Goal: Use online tool/utility: Utilize a website feature to perform a specific function

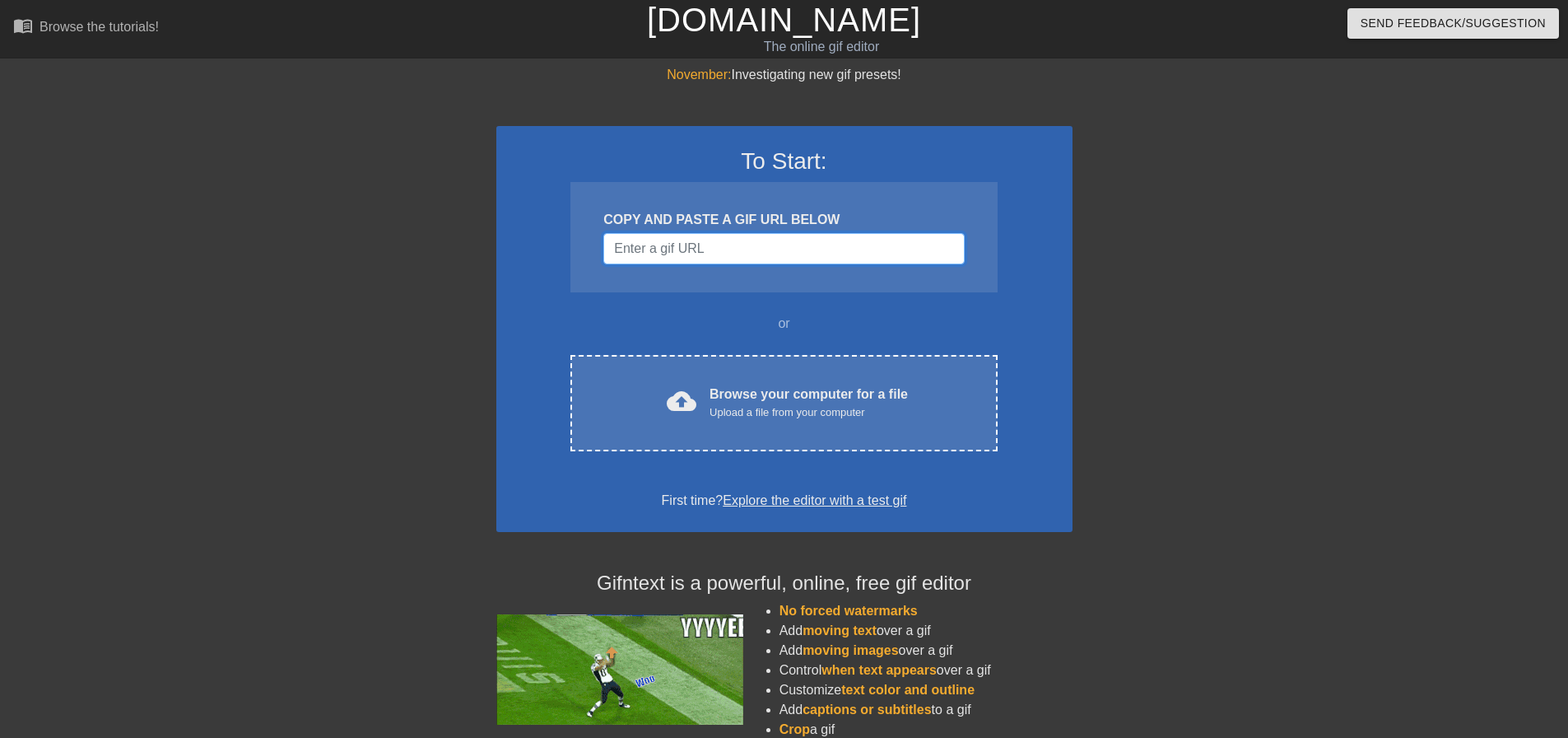
click at [820, 249] on input "Username" at bounding box center [784, 248] width 361 height 31
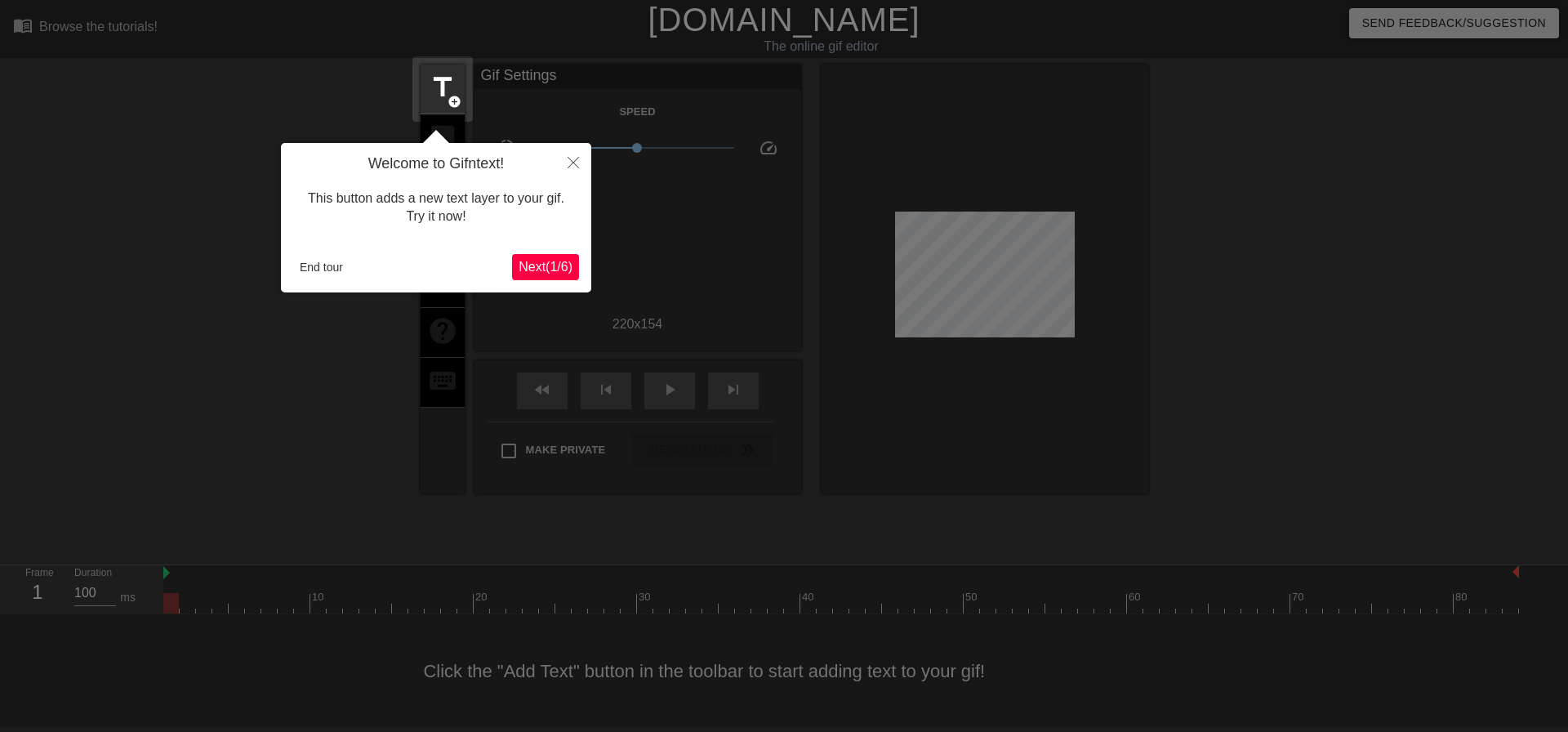
click at [545, 271] on span "Next ( 1 / 6 )" at bounding box center [545, 267] width 54 height 14
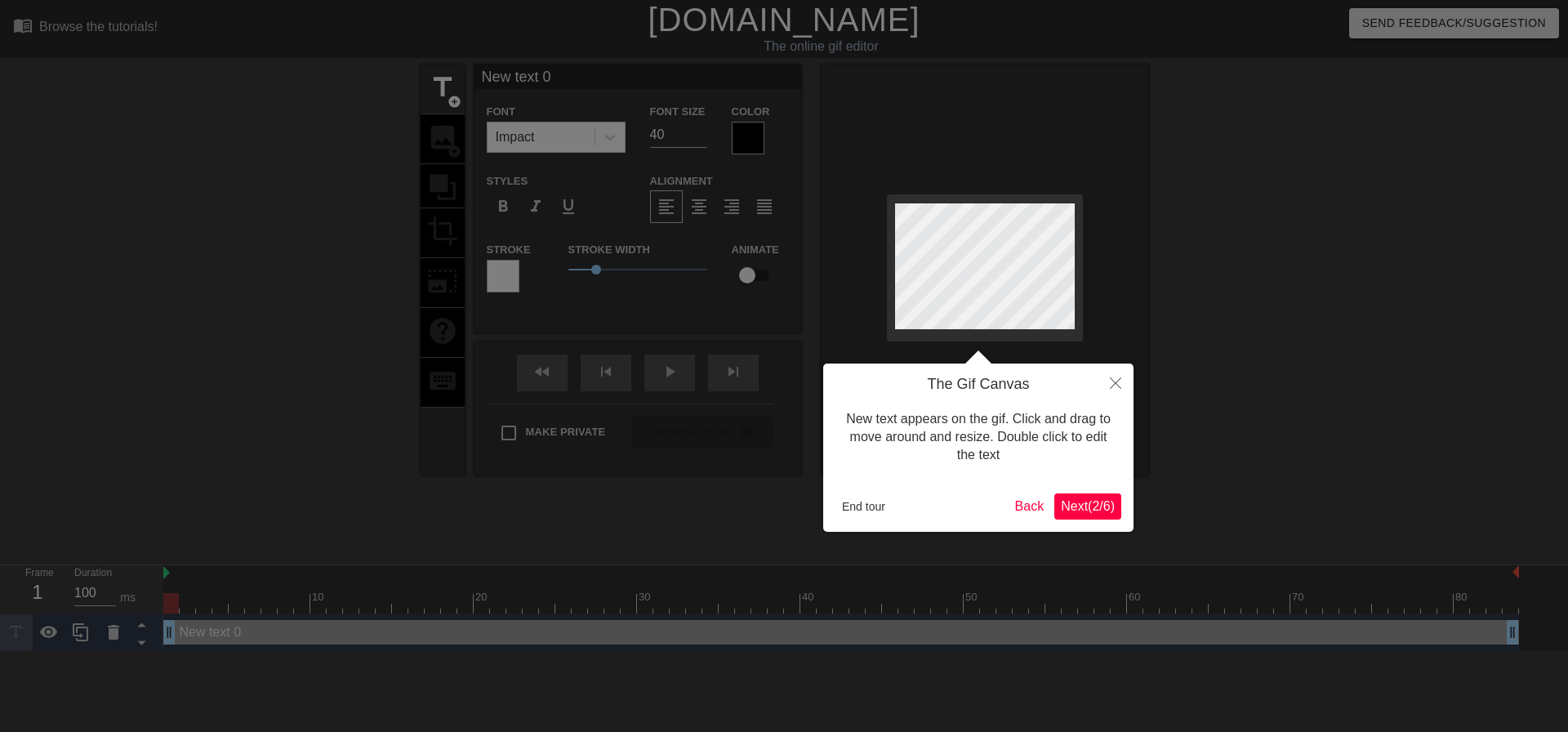
click at [1113, 508] on span "Next ( 2 / 6 )" at bounding box center [1088, 506] width 54 height 14
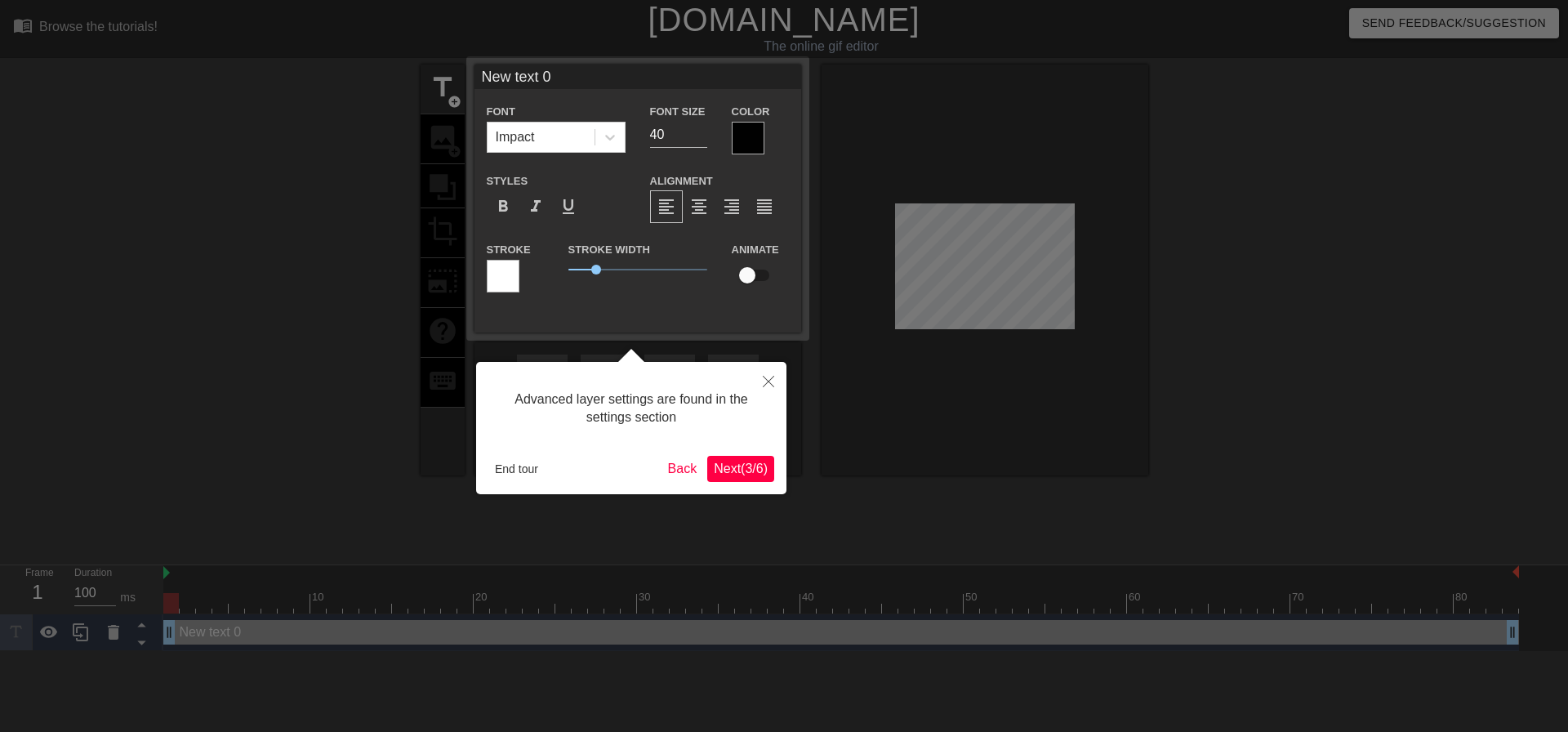
click at [746, 456] on button "Next ( 3 / 6 )" at bounding box center [740, 468] width 67 height 26
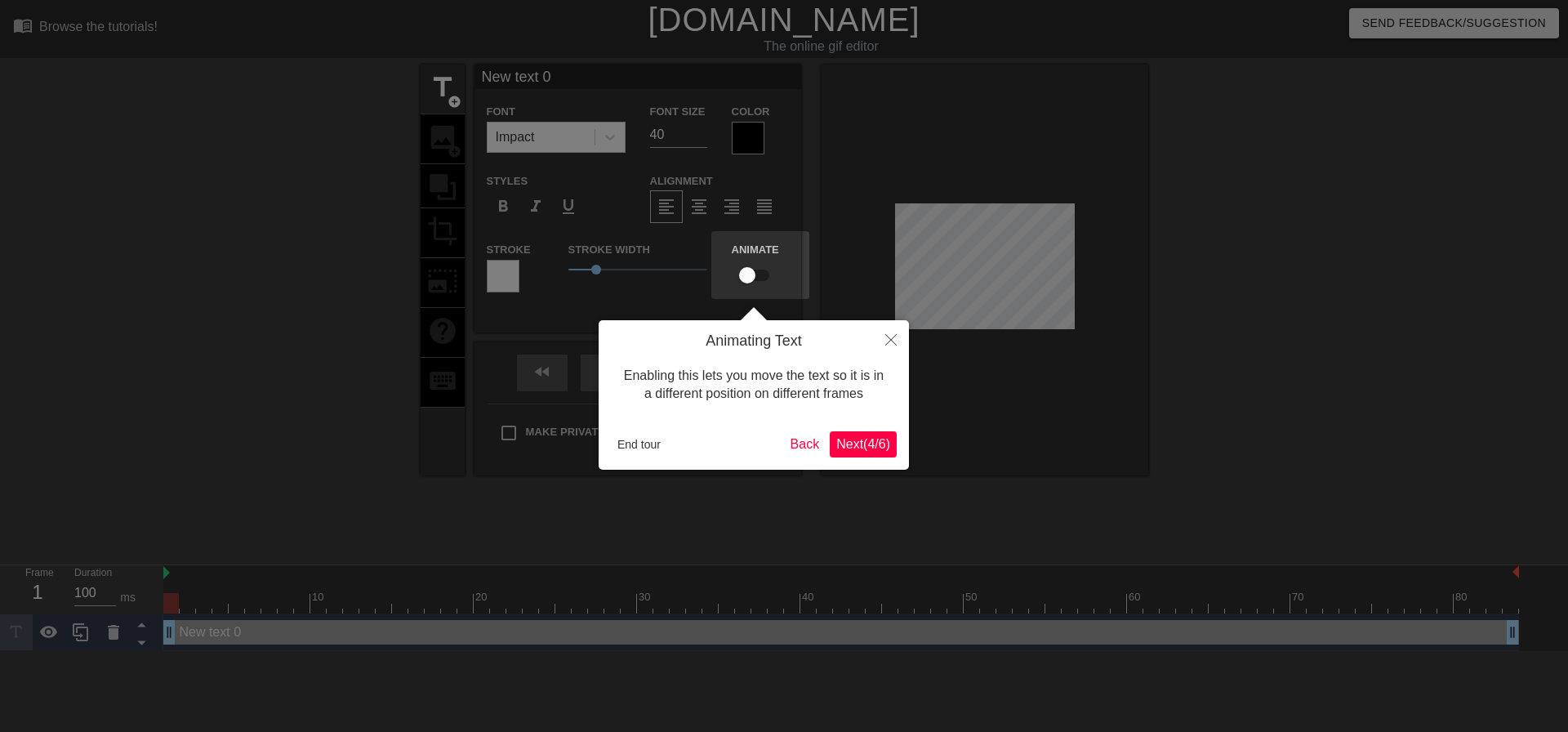
click at [869, 449] on span "Next ( 4 / 6 )" at bounding box center [863, 444] width 54 height 14
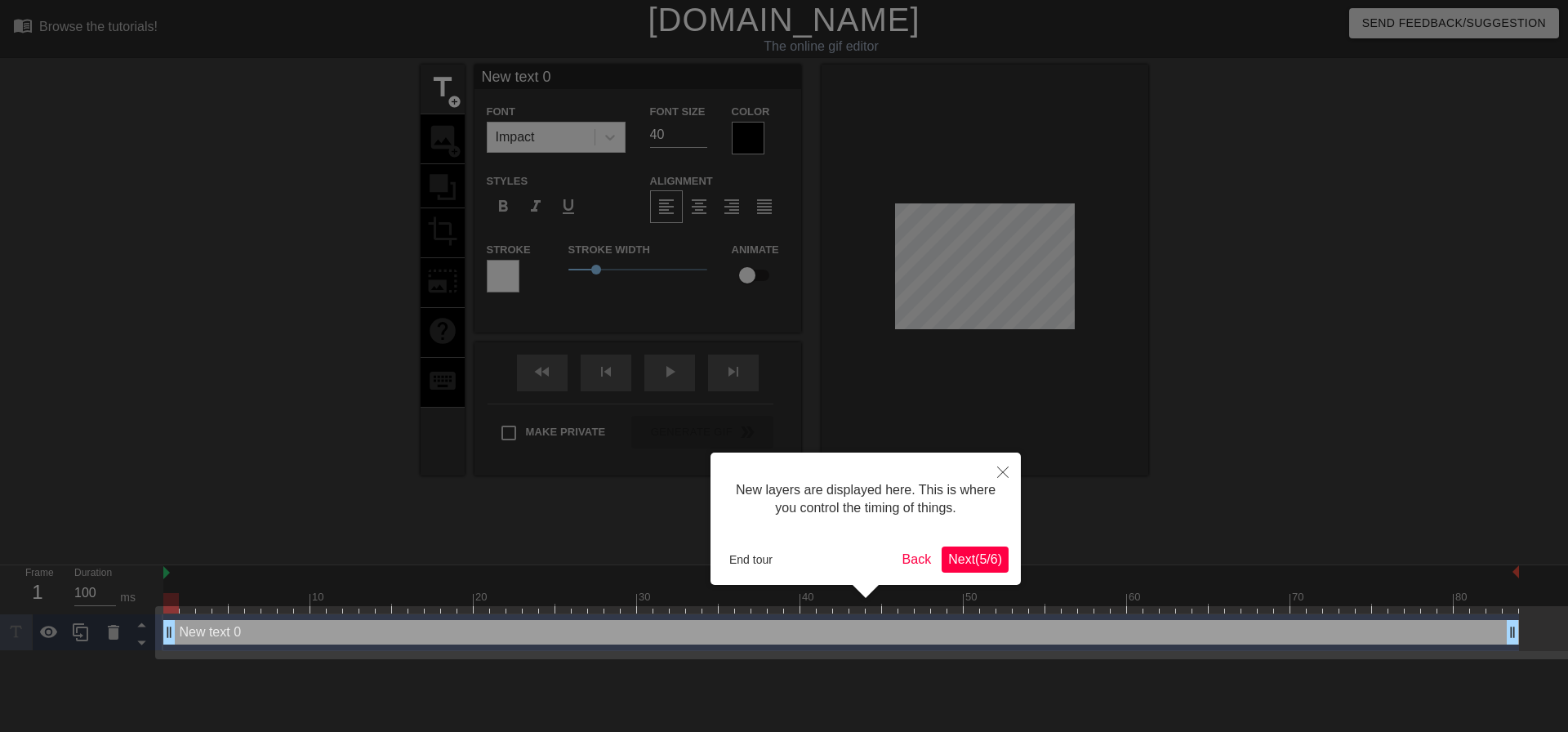
click at [963, 559] on span "Next ( 5 / 6 )" at bounding box center [974, 559] width 54 height 14
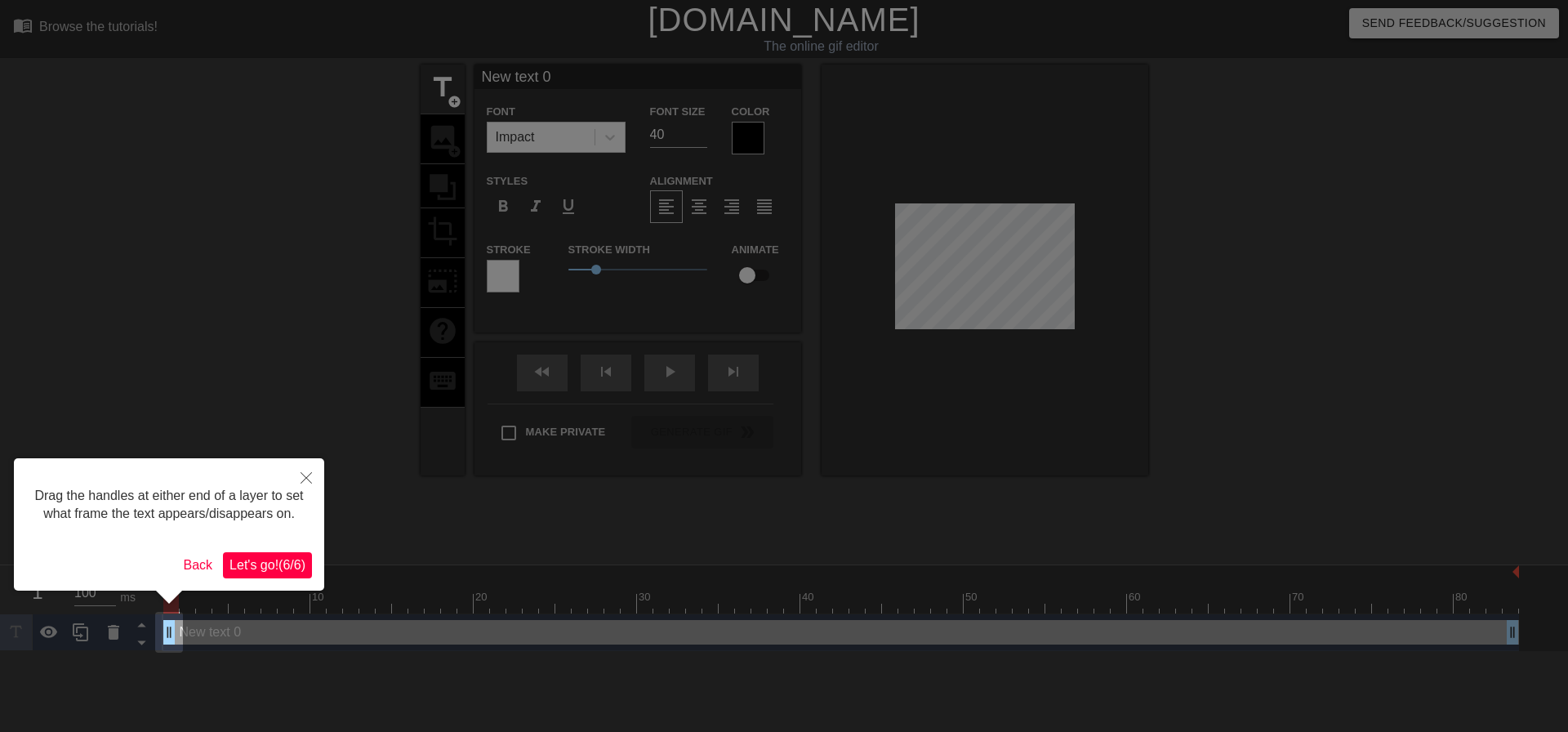
click at [292, 566] on span "Let's go! ( 6 / 6 )" at bounding box center [268, 565] width 76 height 14
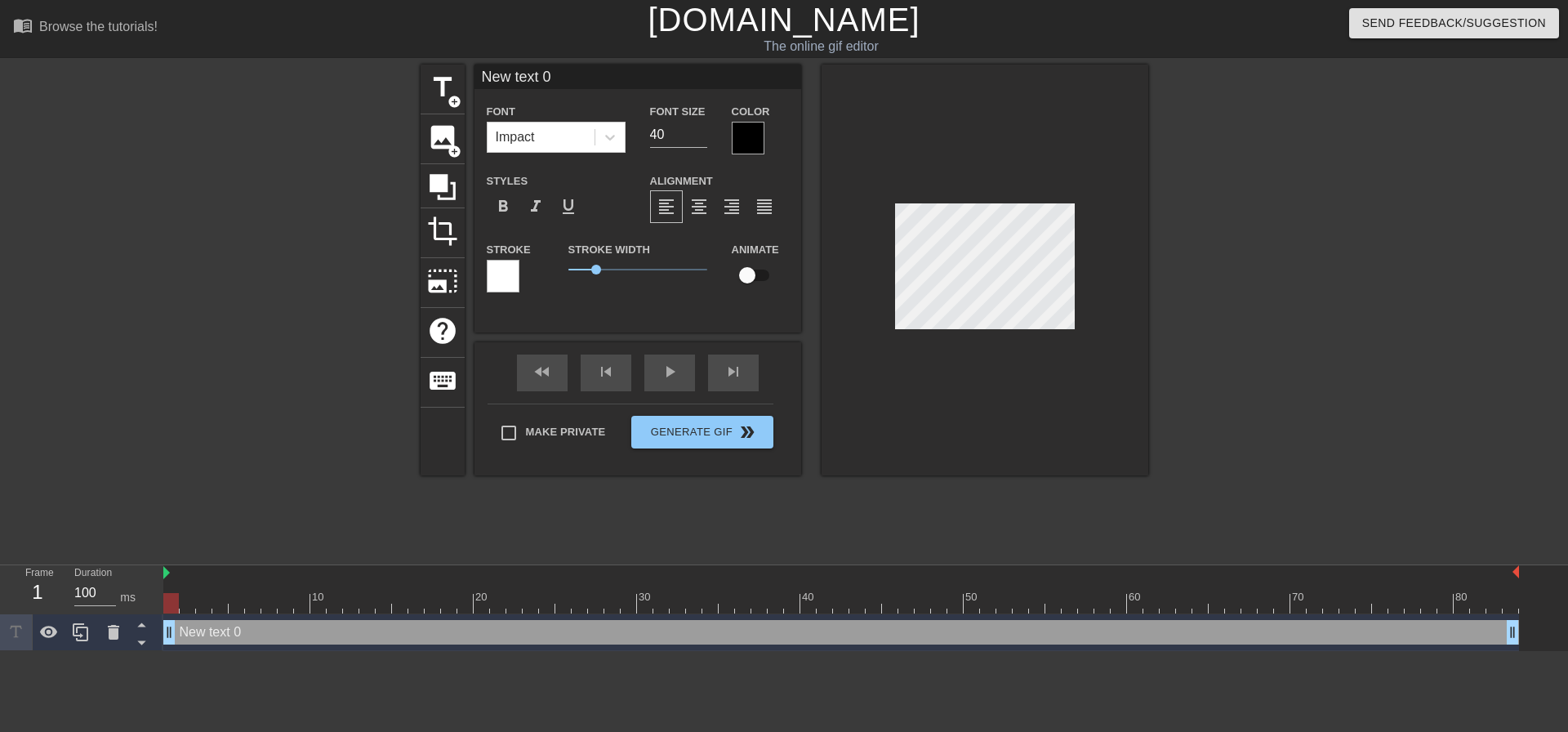
scroll to position [3, 4]
type input "M"
type textarea "M"
type input "Mo"
type textarea "Mo"
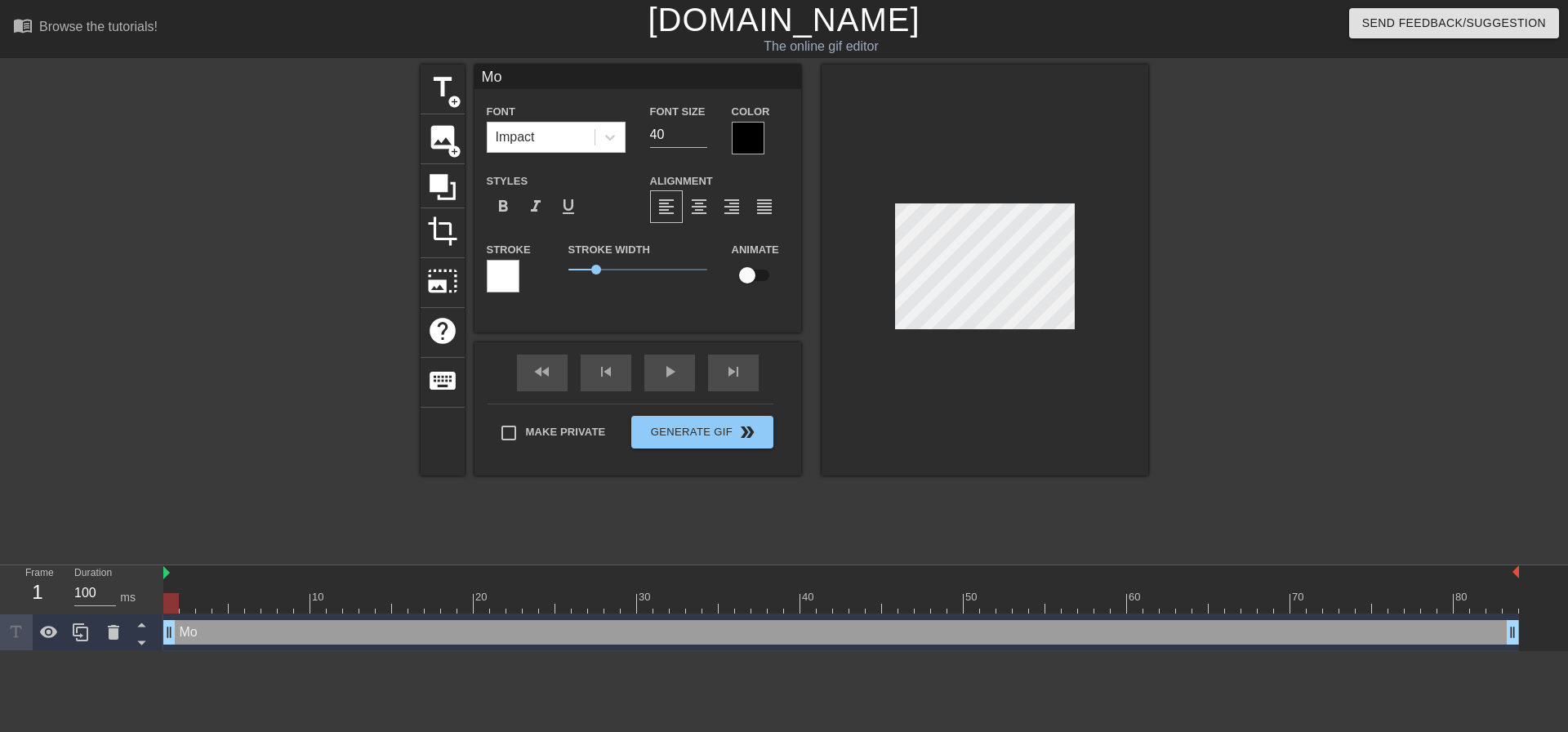
type input "Mon"
type textarea "Mon"
type input "Mond"
type textarea "Mond"
type input "[PERSON_NAME]"
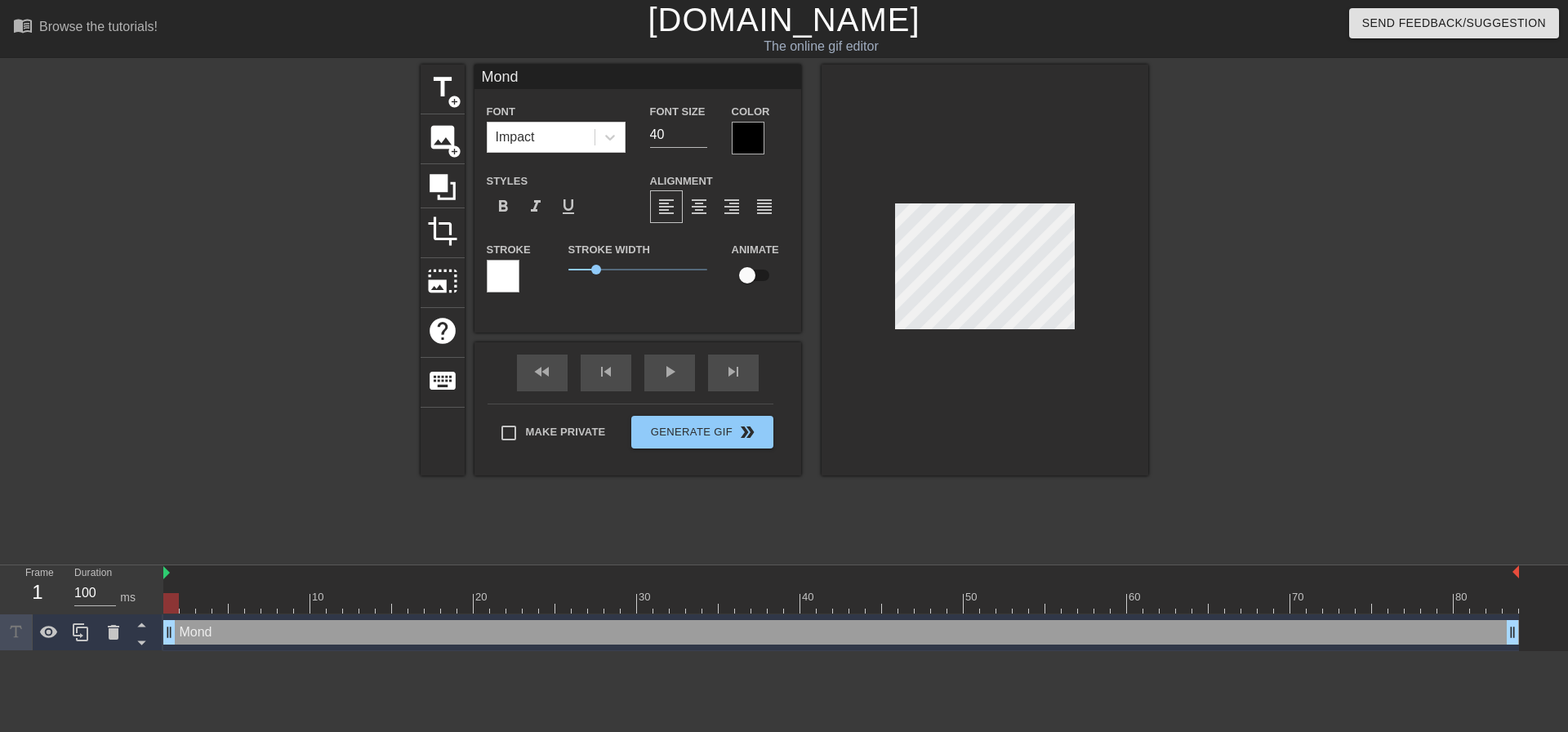
type textarea "[PERSON_NAME]"
type input "[DATE]"
type textarea "[DATE]"
click at [701, 137] on input "39" at bounding box center [678, 135] width 57 height 26
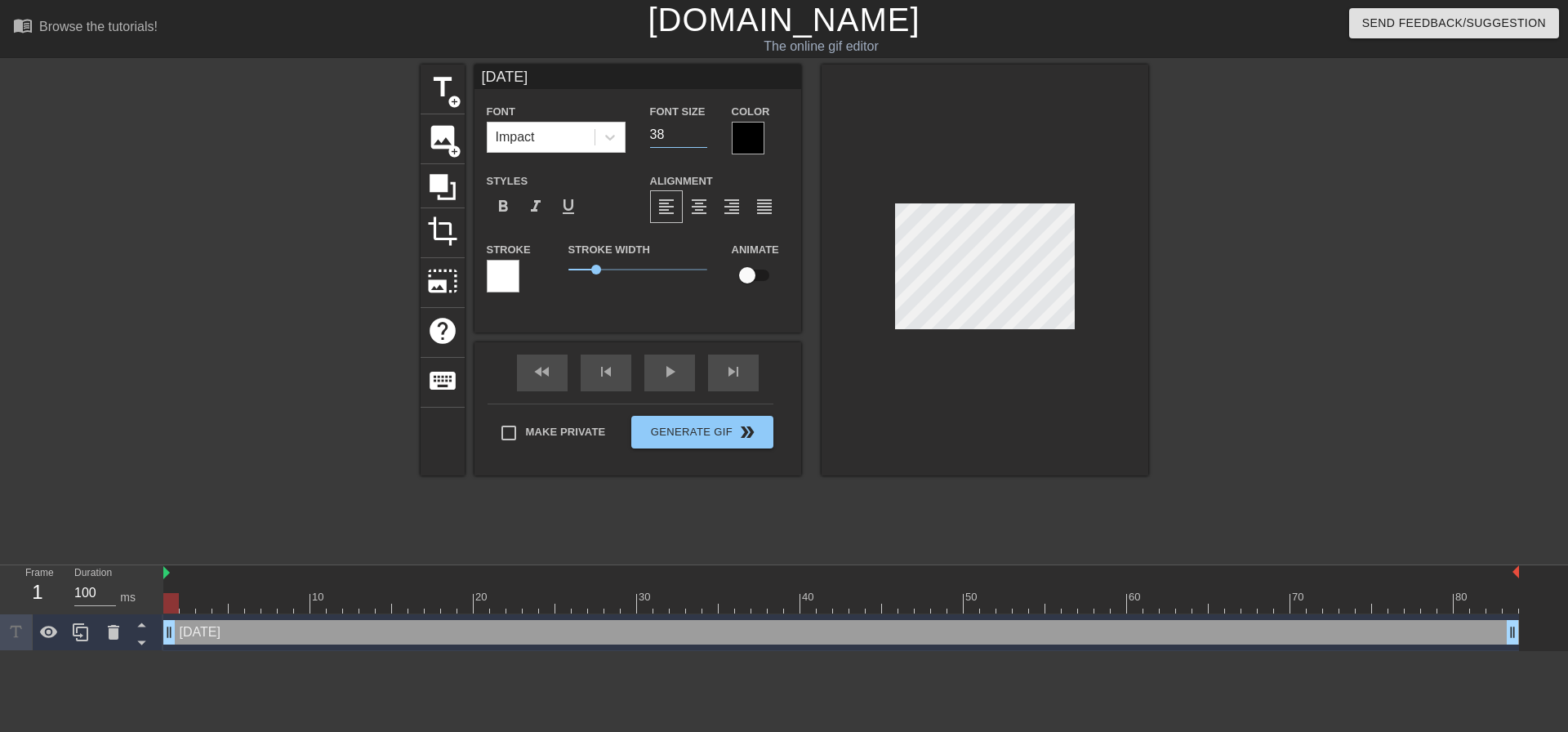
click at [701, 137] on input "38" at bounding box center [678, 135] width 57 height 26
click at [701, 137] on input "37" at bounding box center [678, 135] width 57 height 26
click at [701, 137] on input "36" at bounding box center [678, 135] width 57 height 26
click at [701, 137] on input "35" at bounding box center [678, 135] width 57 height 26
click at [701, 137] on input "34" at bounding box center [678, 135] width 57 height 26
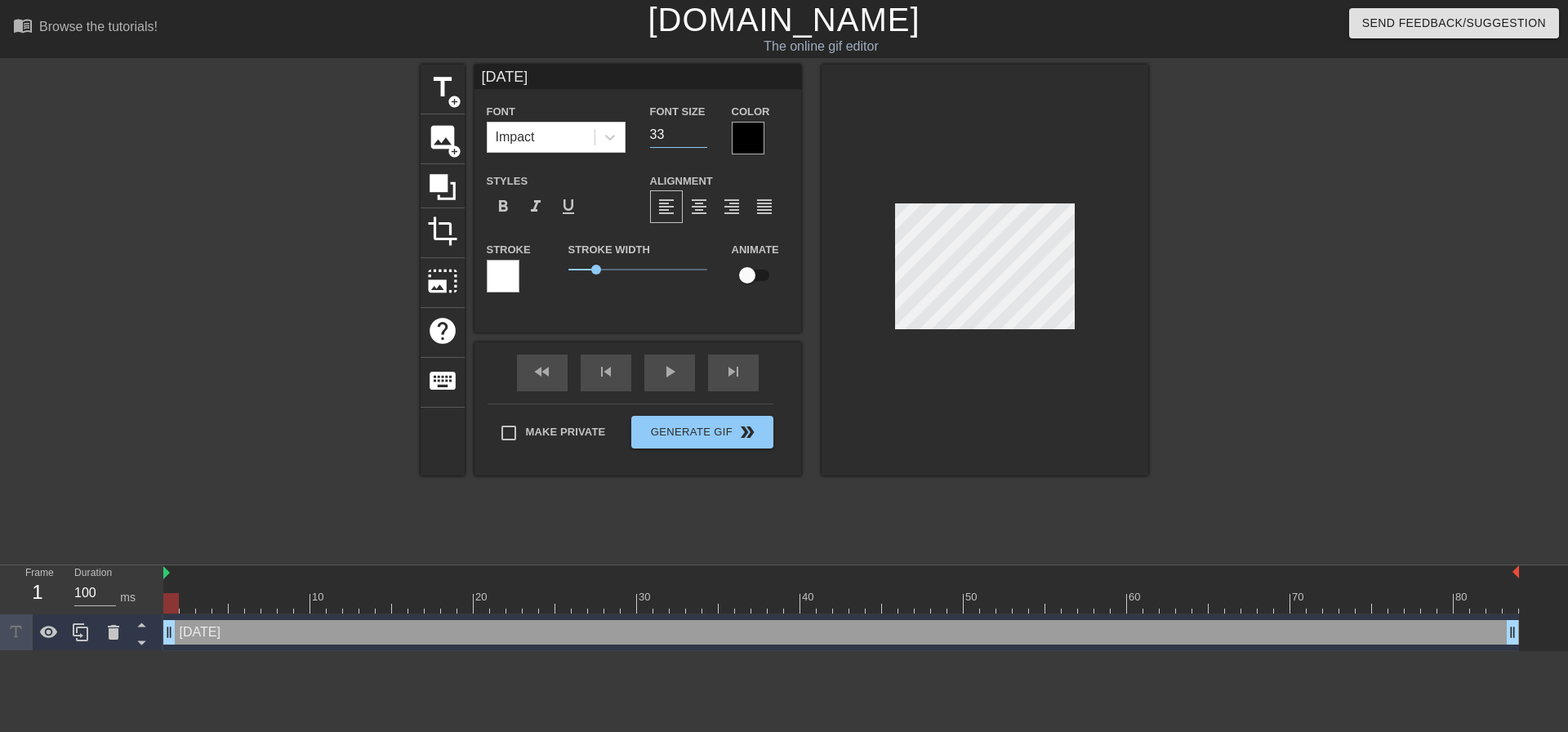
click at [701, 137] on input "33" at bounding box center [678, 135] width 57 height 26
click at [701, 137] on input "32" at bounding box center [678, 135] width 57 height 26
click at [701, 137] on input "31" at bounding box center [678, 135] width 57 height 26
click at [701, 137] on input "30" at bounding box center [678, 135] width 57 height 26
click at [701, 137] on input "29" at bounding box center [678, 135] width 57 height 26
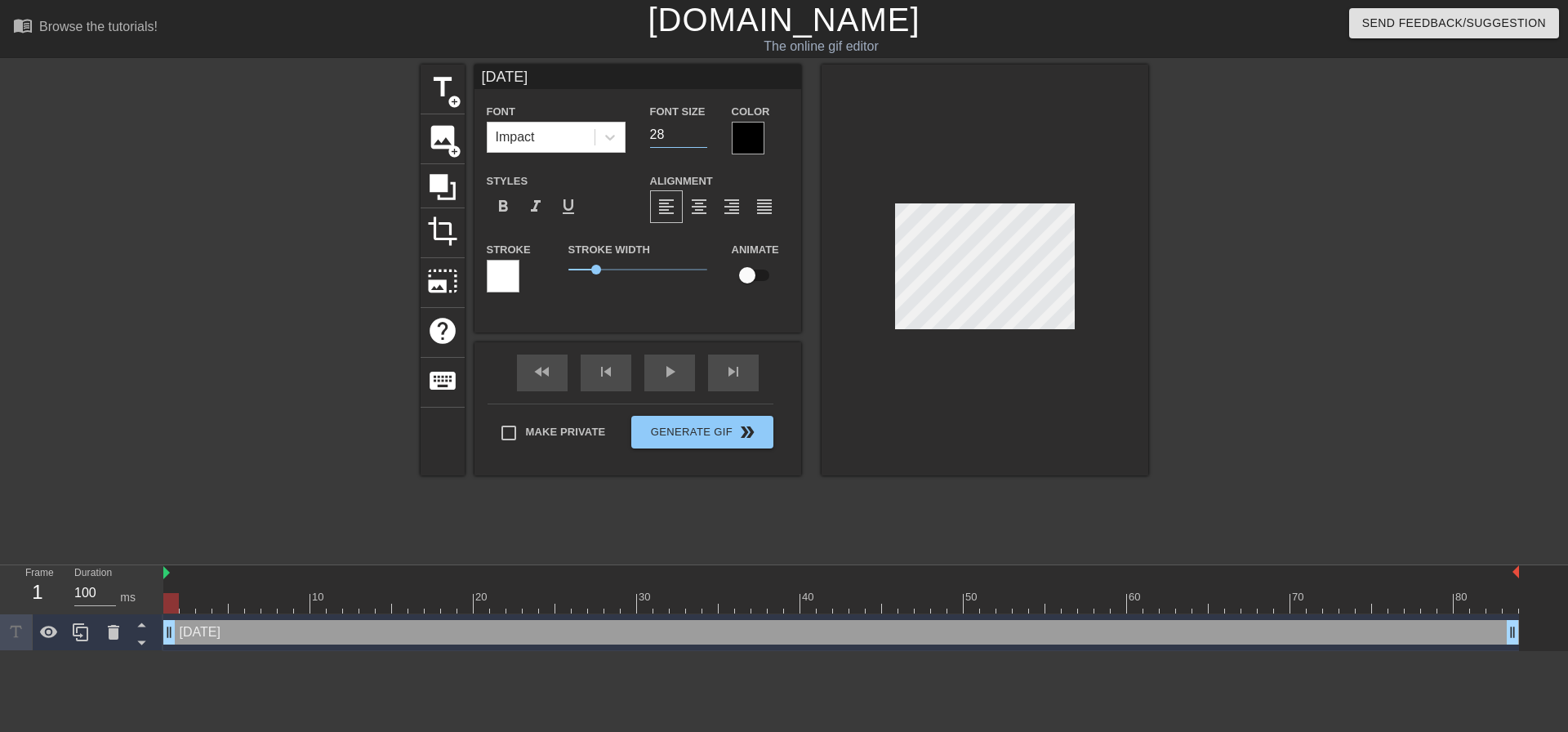
click at [701, 137] on input "28" at bounding box center [678, 135] width 57 height 26
click at [701, 137] on input "27" at bounding box center [678, 135] width 57 height 26
click at [701, 137] on input "26" at bounding box center [678, 135] width 57 height 26
type input "25"
click at [701, 137] on input "25" at bounding box center [678, 135] width 57 height 26
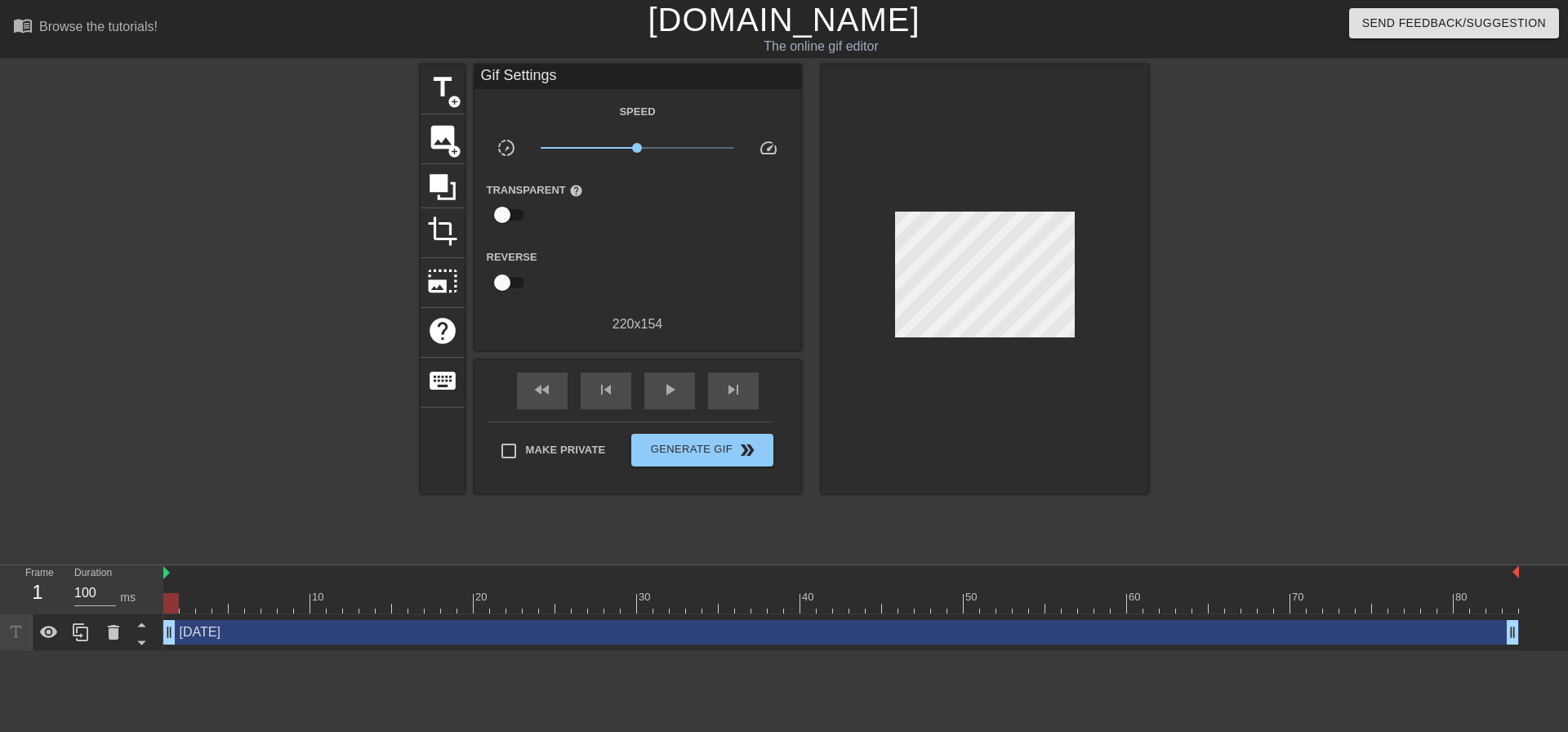
click at [1305, 335] on div at bounding box center [1291, 309] width 245 height 490
click at [1168, 290] on div at bounding box center [1291, 309] width 245 height 490
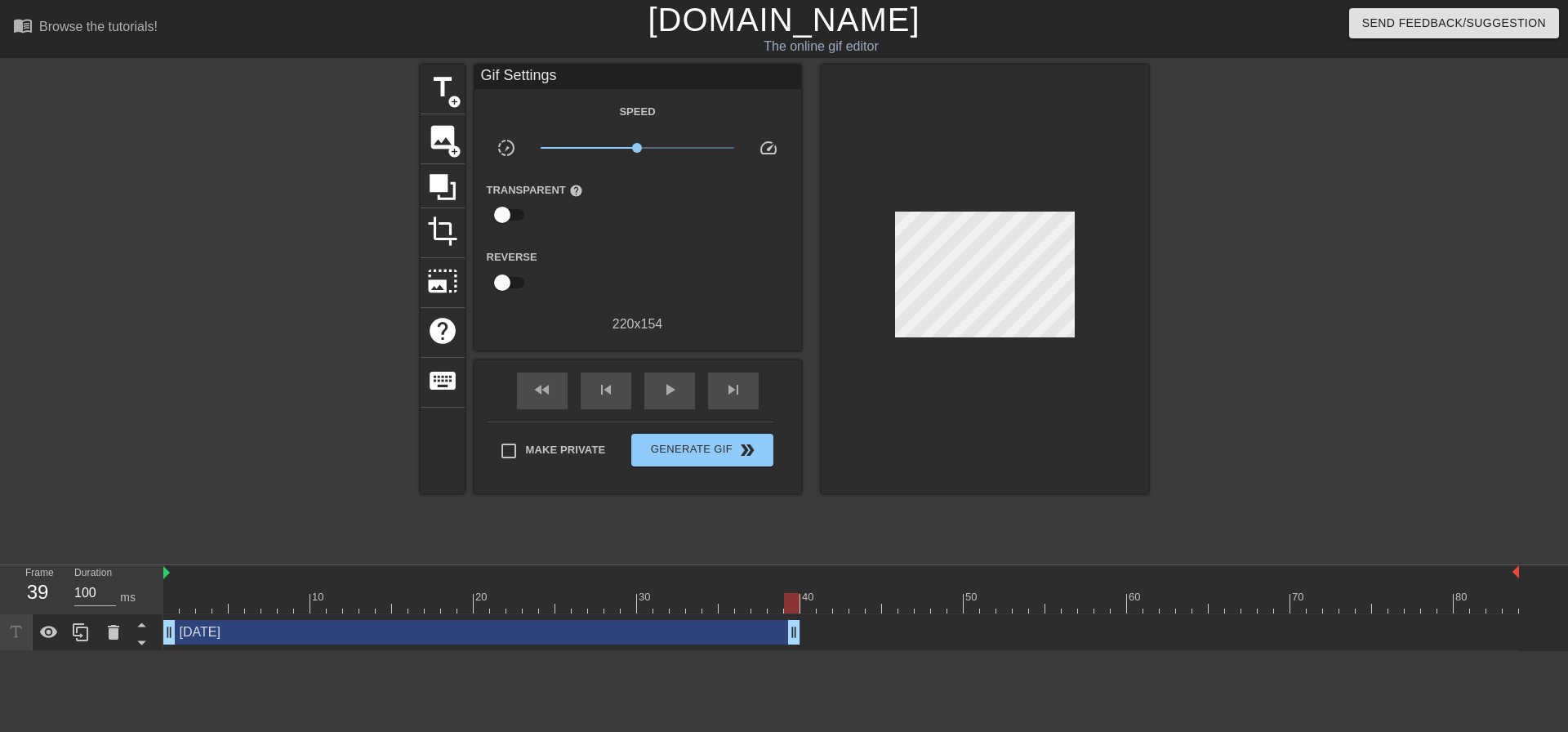
drag, startPoint x: 1510, startPoint y: 629, endPoint x: 792, endPoint y: 635, distance: 718.0
click at [448, 81] on span "title" at bounding box center [442, 87] width 31 height 31
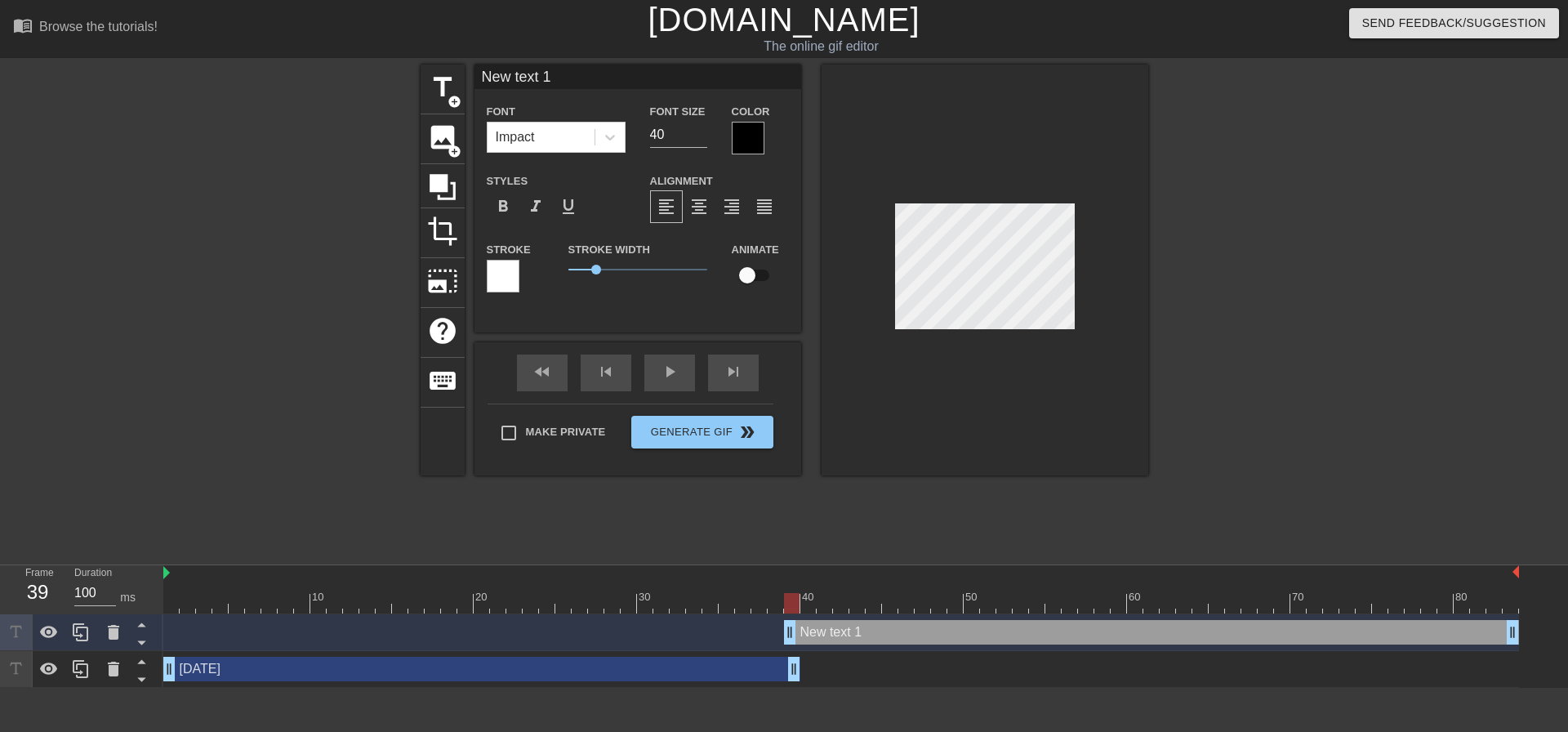
scroll to position [3, 4]
type input "M"
type textarea "M"
type input "Me"
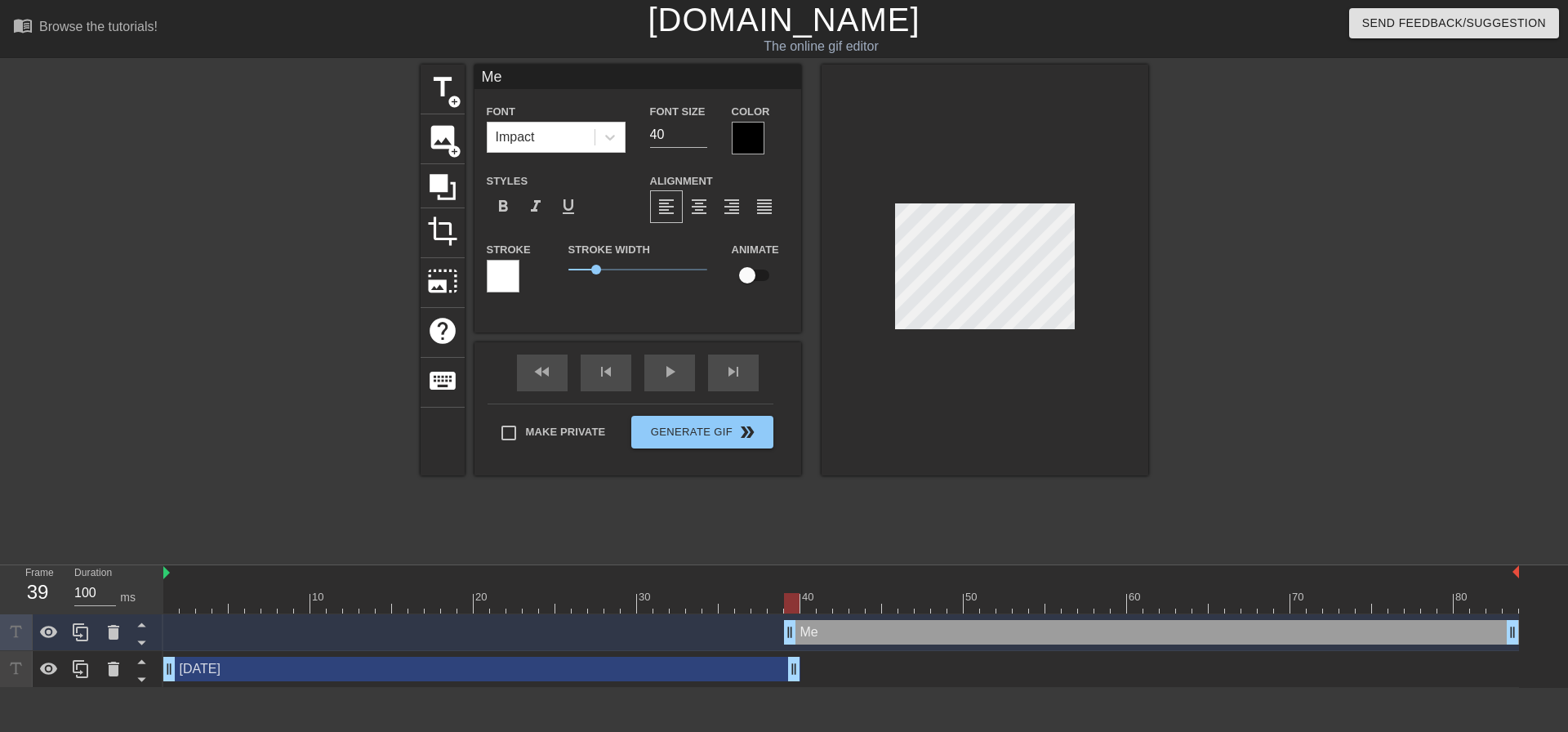
type textarea "Me"
click at [746, 139] on div at bounding box center [748, 138] width 33 height 33
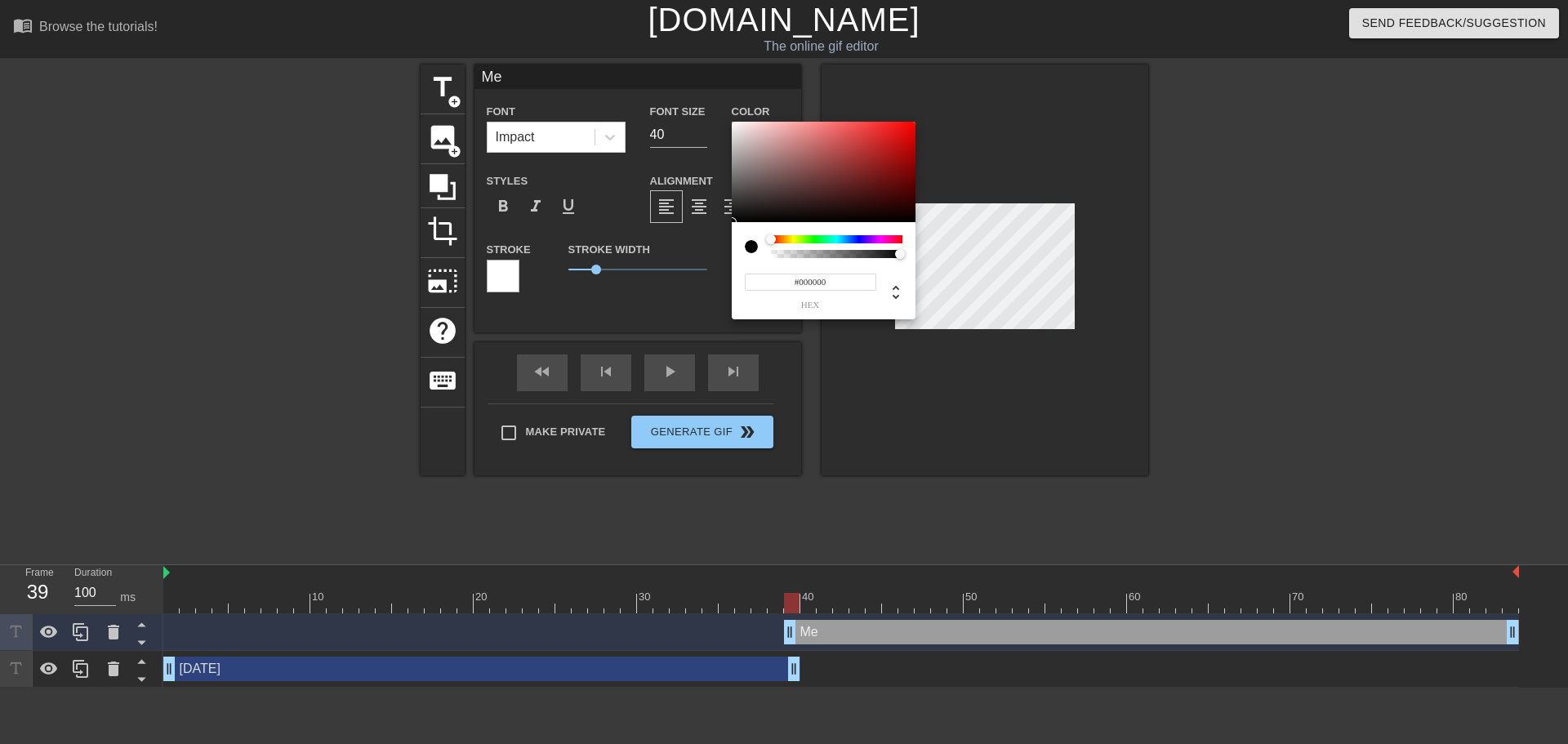
drag, startPoint x: 797, startPoint y: 279, endPoint x: 838, endPoint y: 288, distance: 42.0
click at [838, 288] on input "#000000" at bounding box center [810, 283] width 131 height 17
type input "#ffffff"
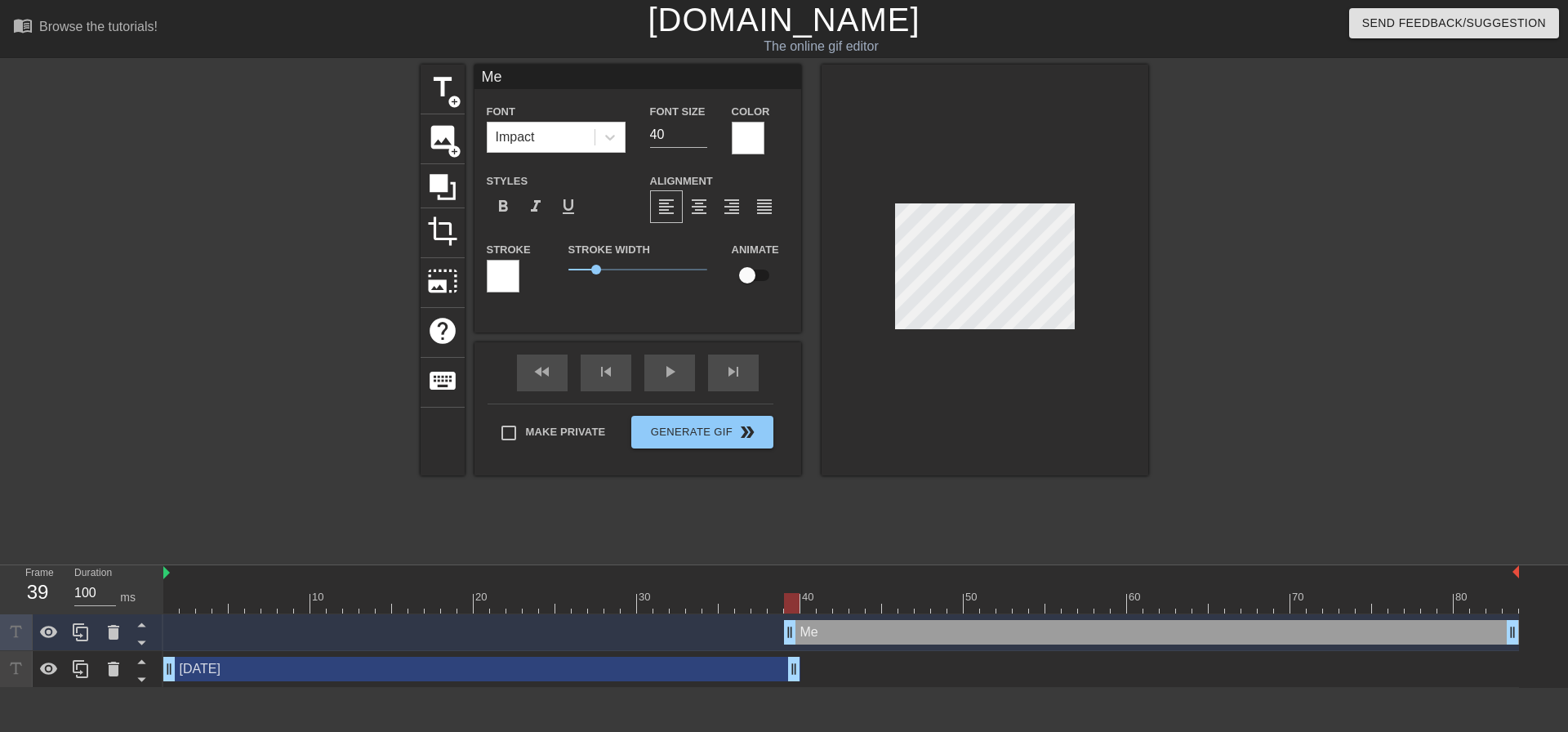
click at [498, 277] on div at bounding box center [503, 277] width 33 height 33
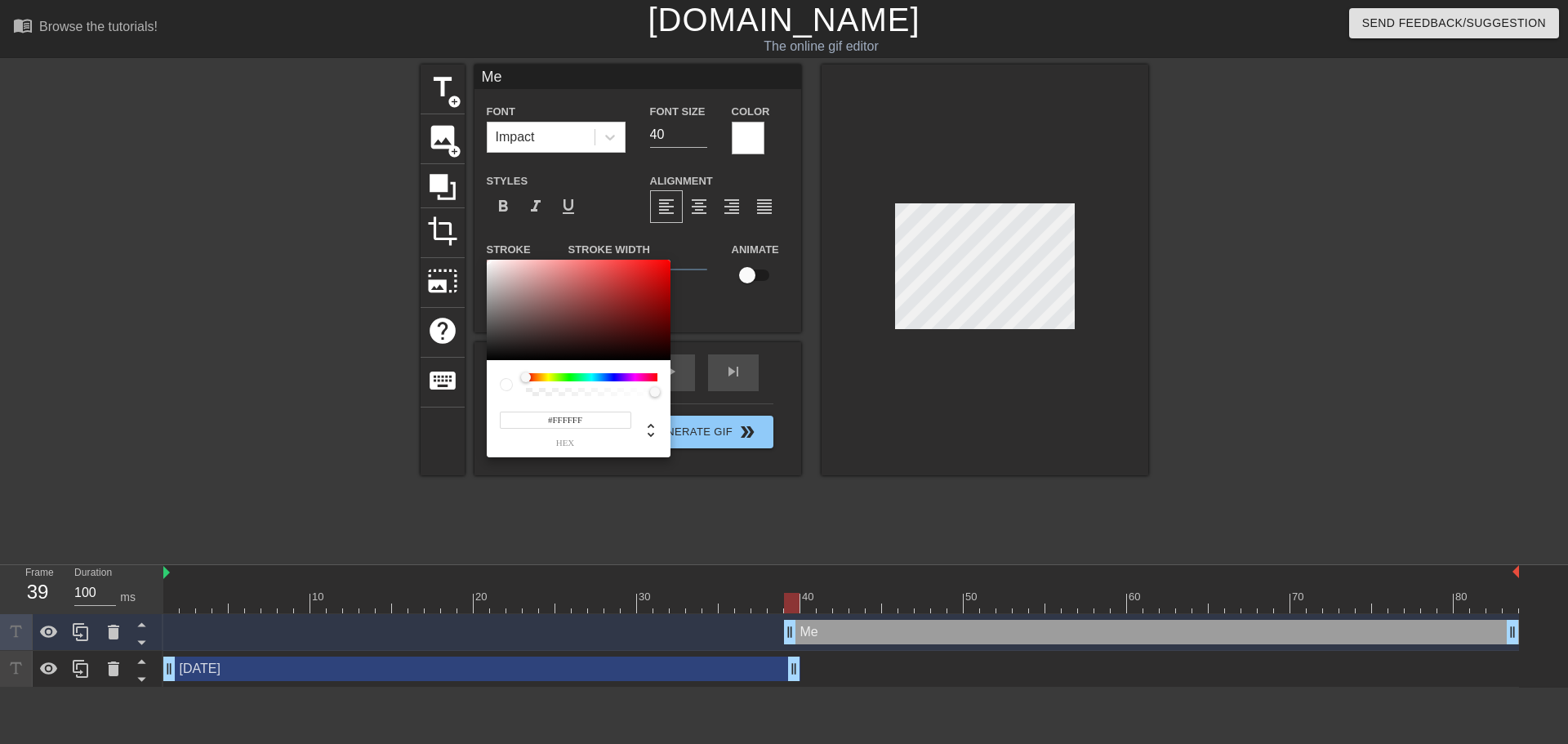
drag, startPoint x: 554, startPoint y: 415, endPoint x: 606, endPoint y: 425, distance: 53.0
click at [606, 425] on input "#FFFFFF" at bounding box center [565, 420] width 131 height 17
type input "#000000"
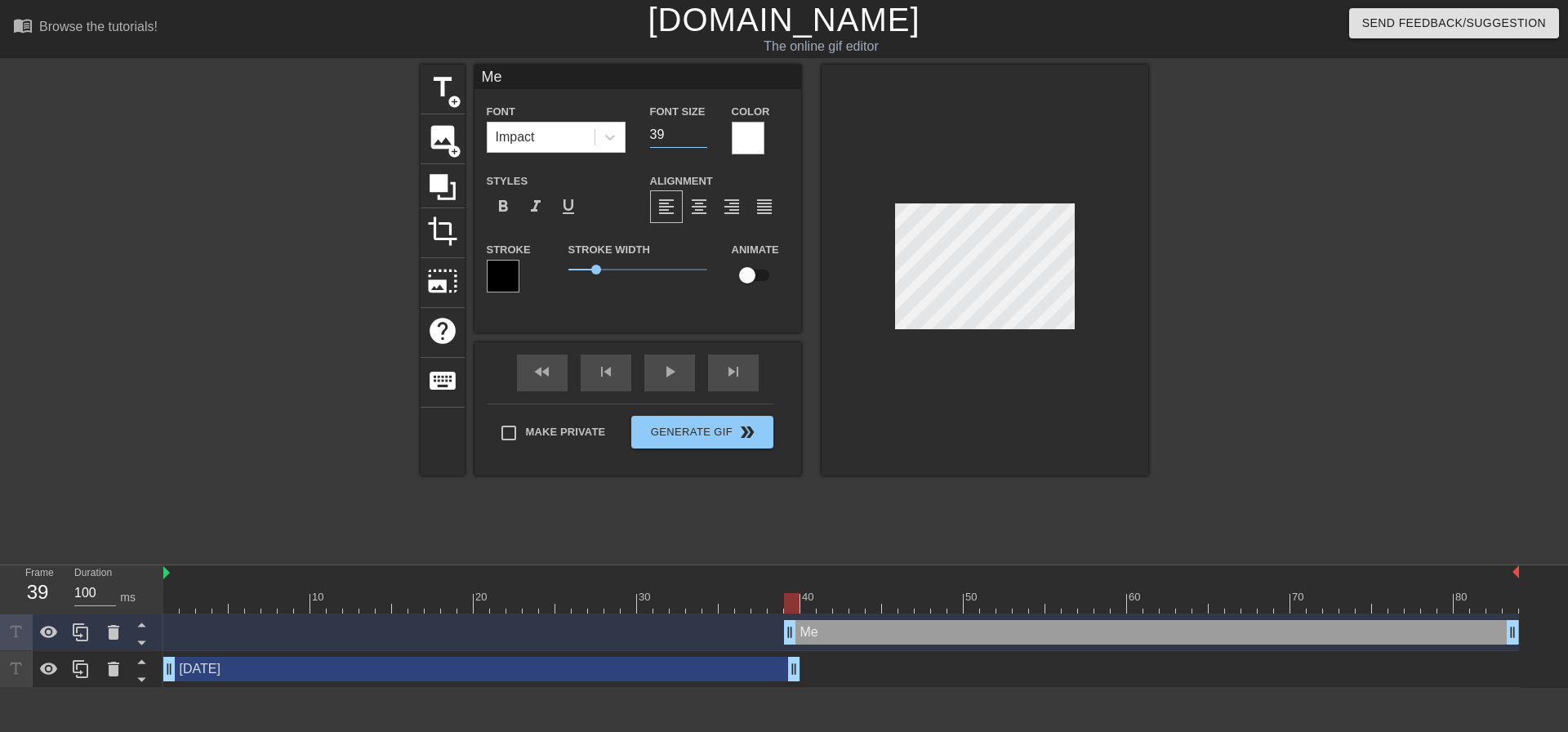
click at [698, 138] on input "39" at bounding box center [678, 135] width 57 height 26
click at [697, 138] on input "38" at bounding box center [678, 135] width 57 height 26
click at [697, 138] on input "37" at bounding box center [678, 135] width 57 height 26
click at [697, 138] on input "36" at bounding box center [678, 135] width 57 height 26
click at [697, 138] on input "35" at bounding box center [678, 135] width 57 height 26
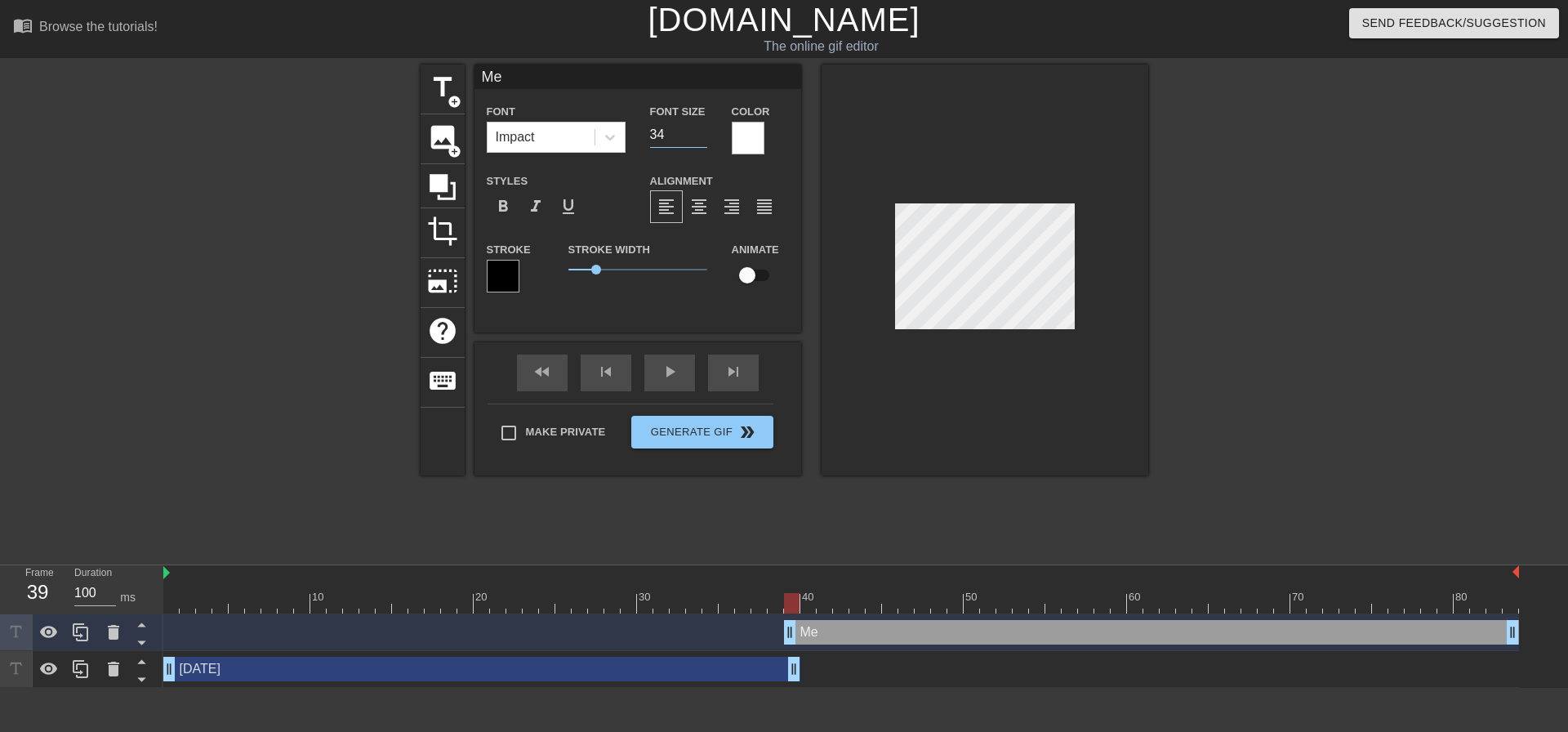
click at [698, 138] on input "34" at bounding box center [678, 135] width 57 height 26
click at [698, 138] on input "33" at bounding box center [678, 135] width 57 height 26
click at [698, 138] on input "32" at bounding box center [678, 135] width 57 height 26
click at [698, 138] on input "31" at bounding box center [678, 135] width 57 height 26
type input "30"
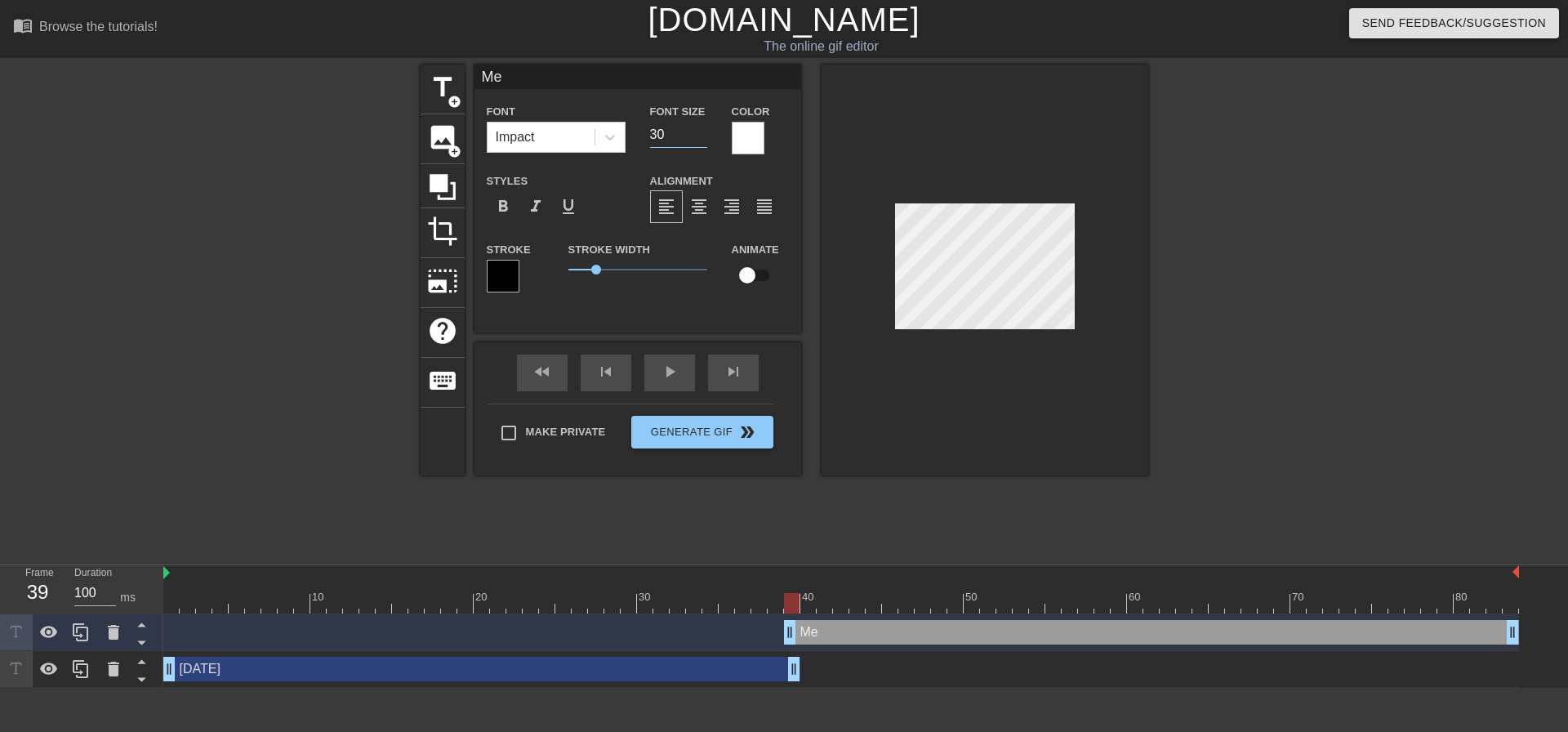
click at [699, 139] on input "30" at bounding box center [678, 135] width 57 height 26
click at [1279, 334] on div at bounding box center [1291, 309] width 245 height 490
drag, startPoint x: 790, startPoint y: 634, endPoint x: 802, endPoint y: 633, distance: 12.0
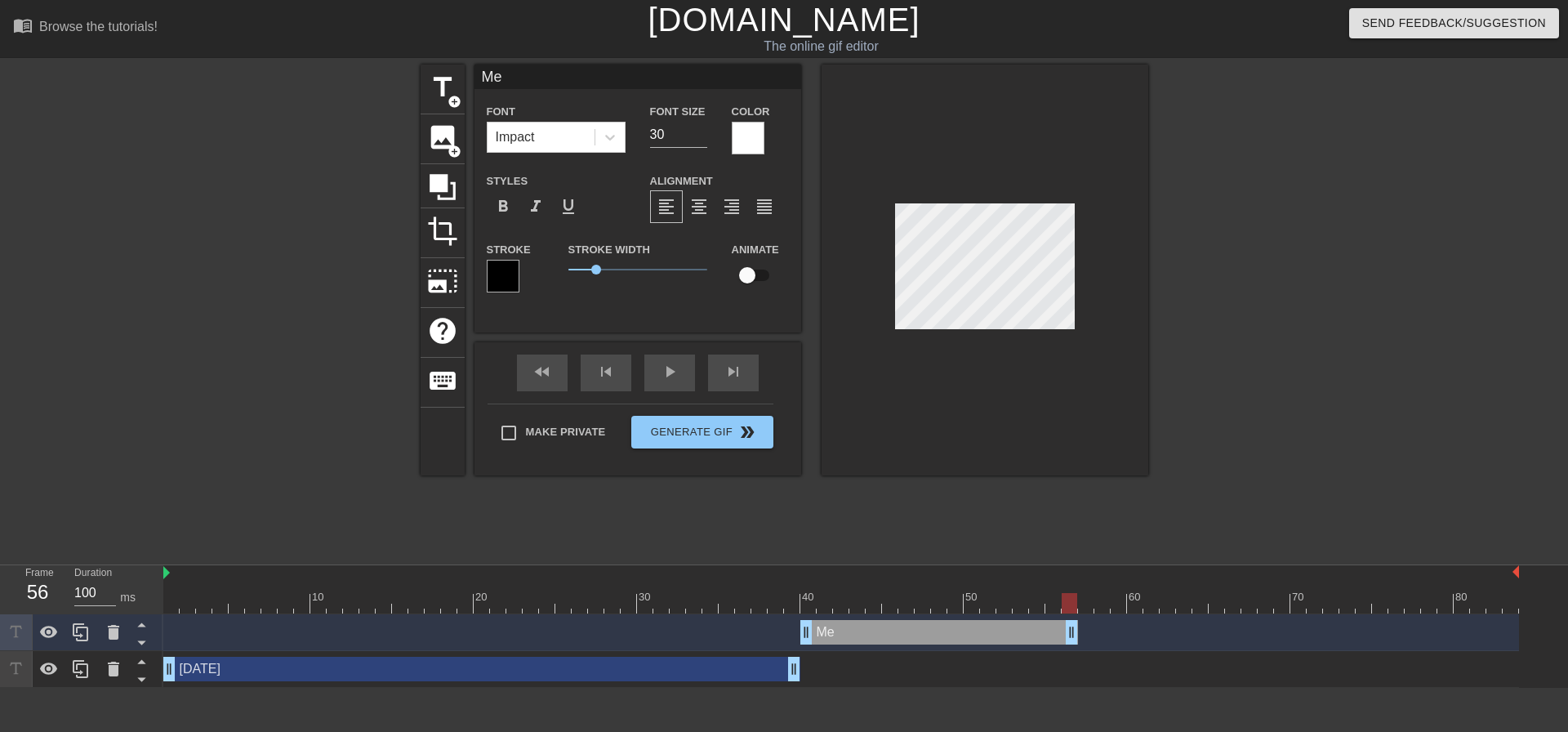
drag, startPoint x: 1513, startPoint y: 627, endPoint x: 1075, endPoint y: 649, distance: 438.6
click at [1075, 649] on div "Me drag_handle drag_handle" at bounding box center [841, 633] width 1355 height 37
click at [451, 673] on div "[DATE] drag_handle drag_handle" at bounding box center [481, 669] width 637 height 24
type input "[DATE]"
type input "25"
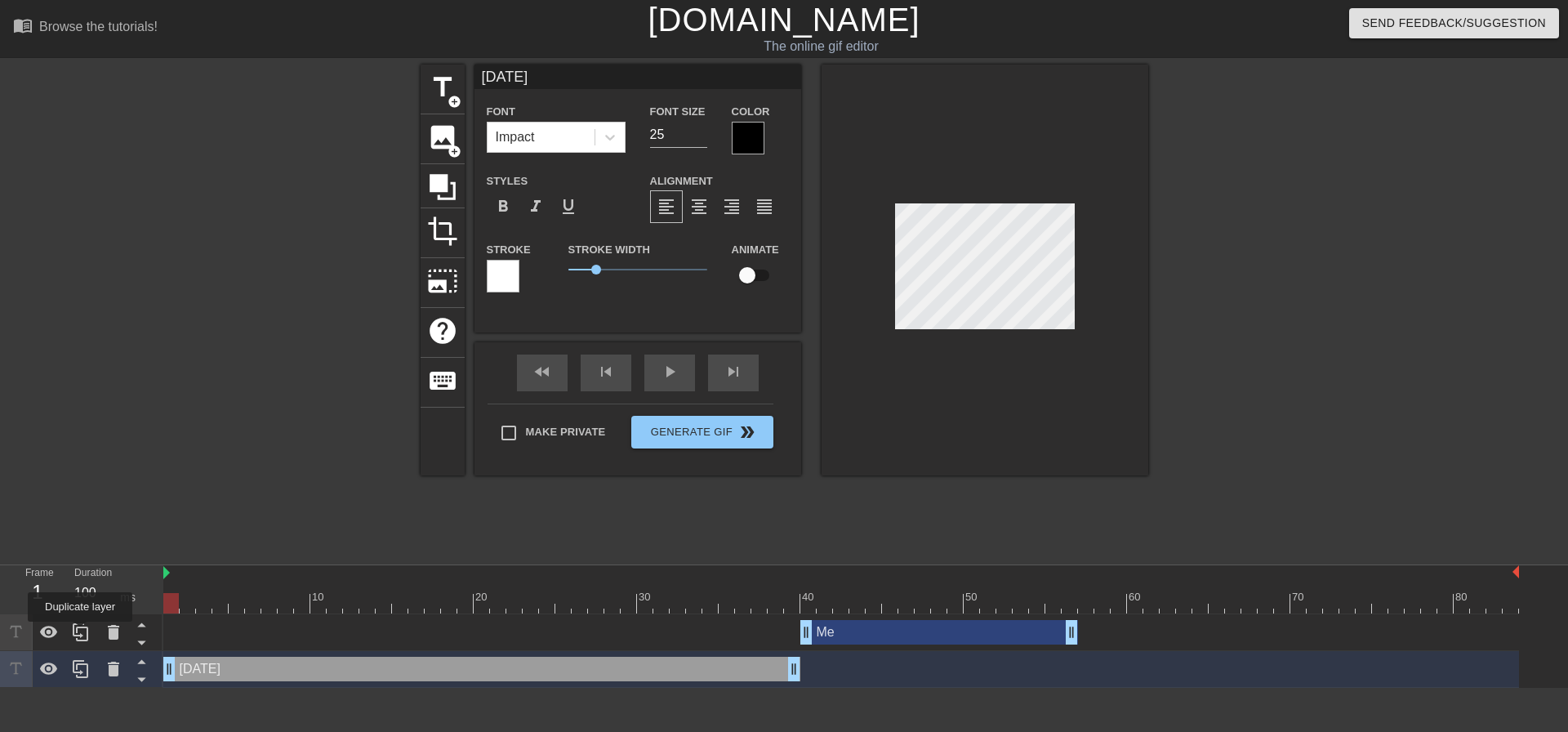
click at [82, 633] on icon at bounding box center [80, 632] width 20 height 20
type input "Me"
type input "30"
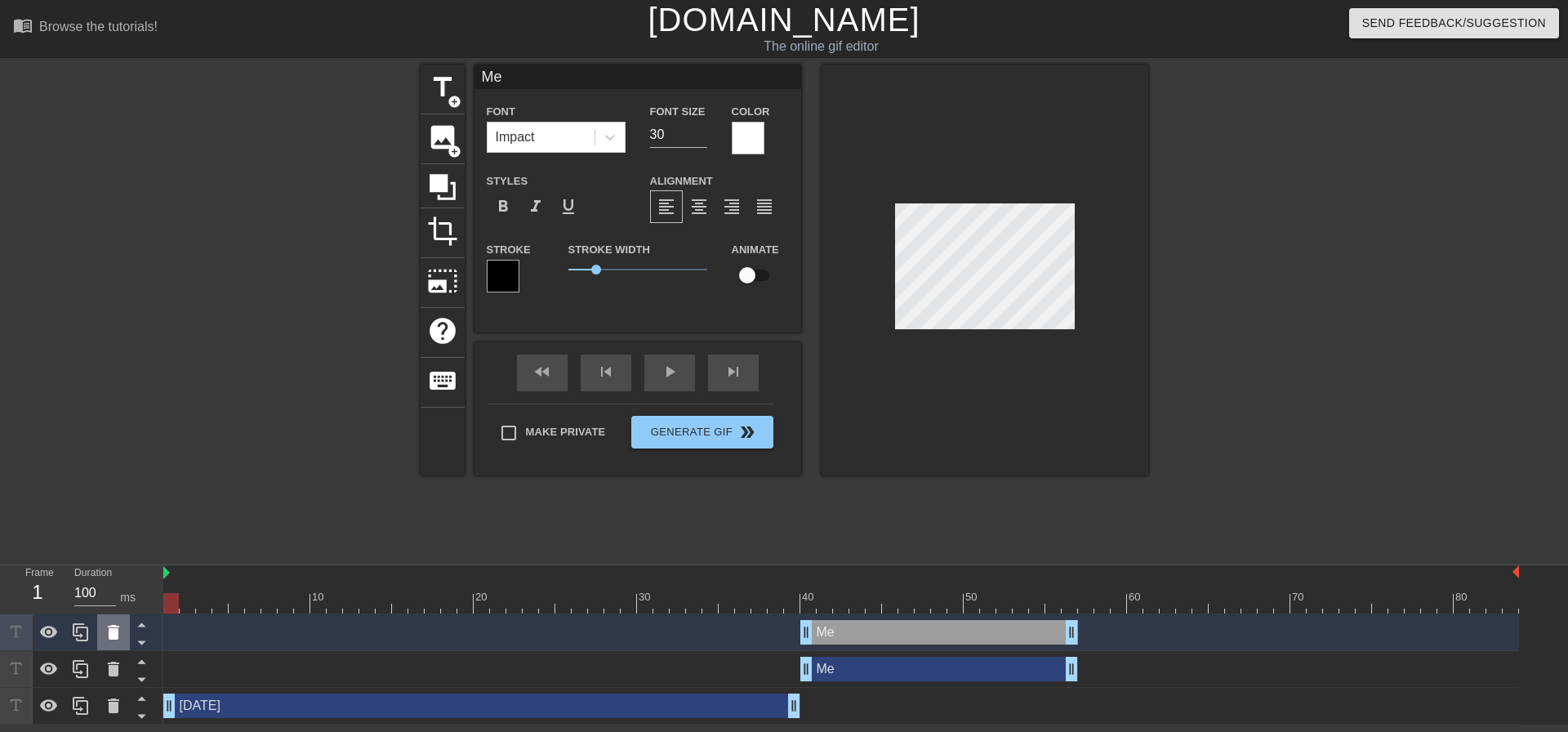
click at [111, 633] on icon at bounding box center [113, 632] width 11 height 15
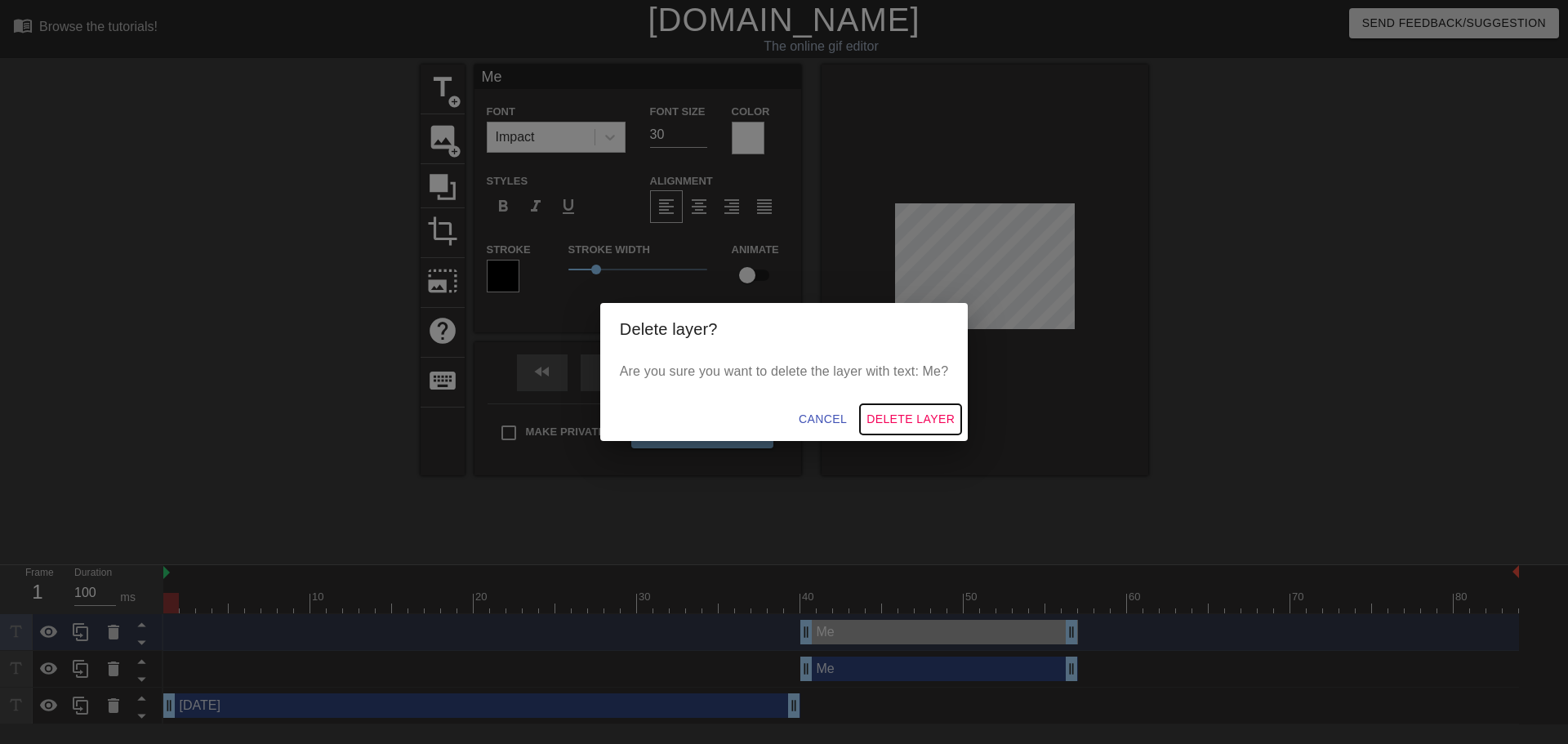
click at [917, 422] on span "Delete Layer" at bounding box center [911, 420] width 88 height 21
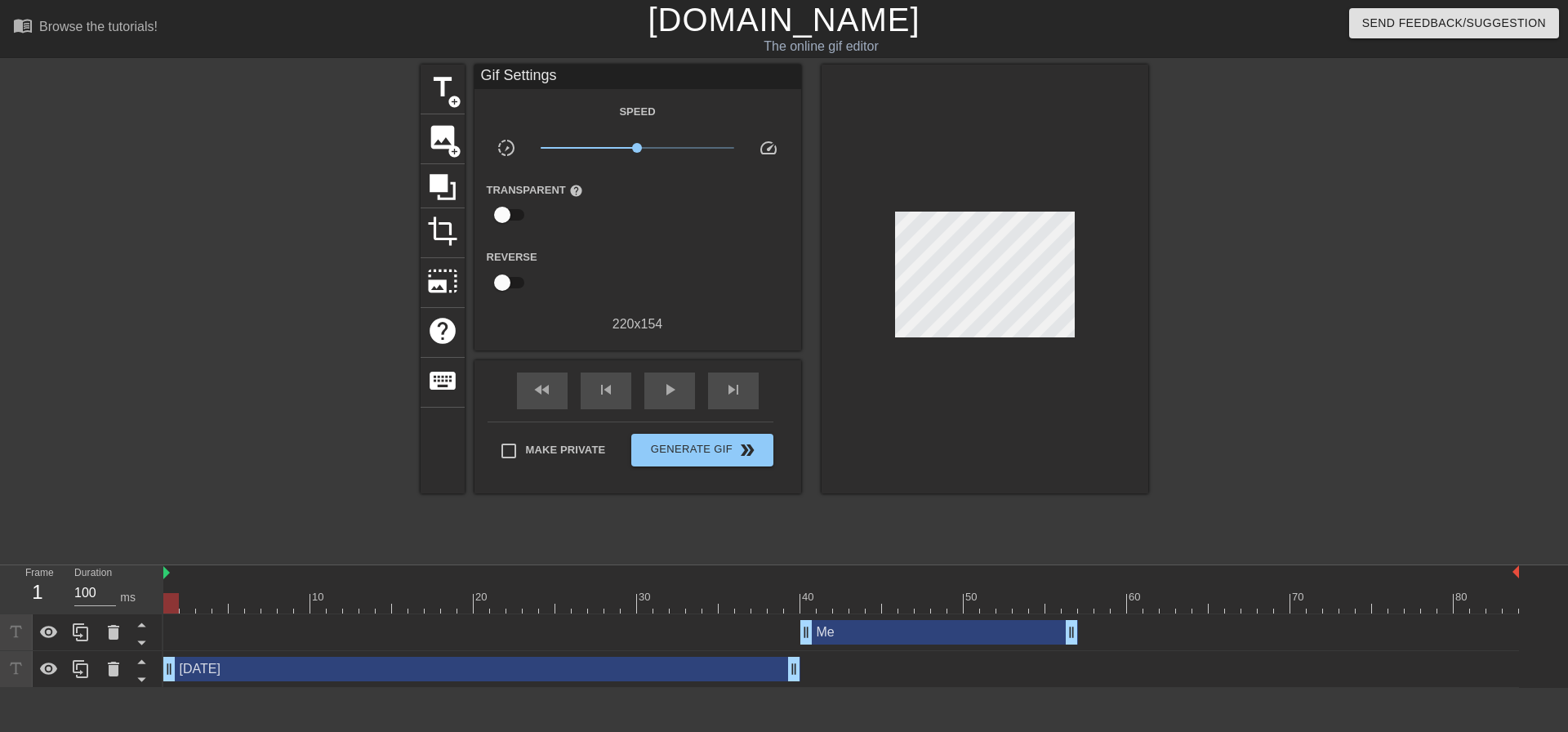
click at [391, 665] on div "[DATE] drag_handle drag_handle" at bounding box center [481, 669] width 637 height 24
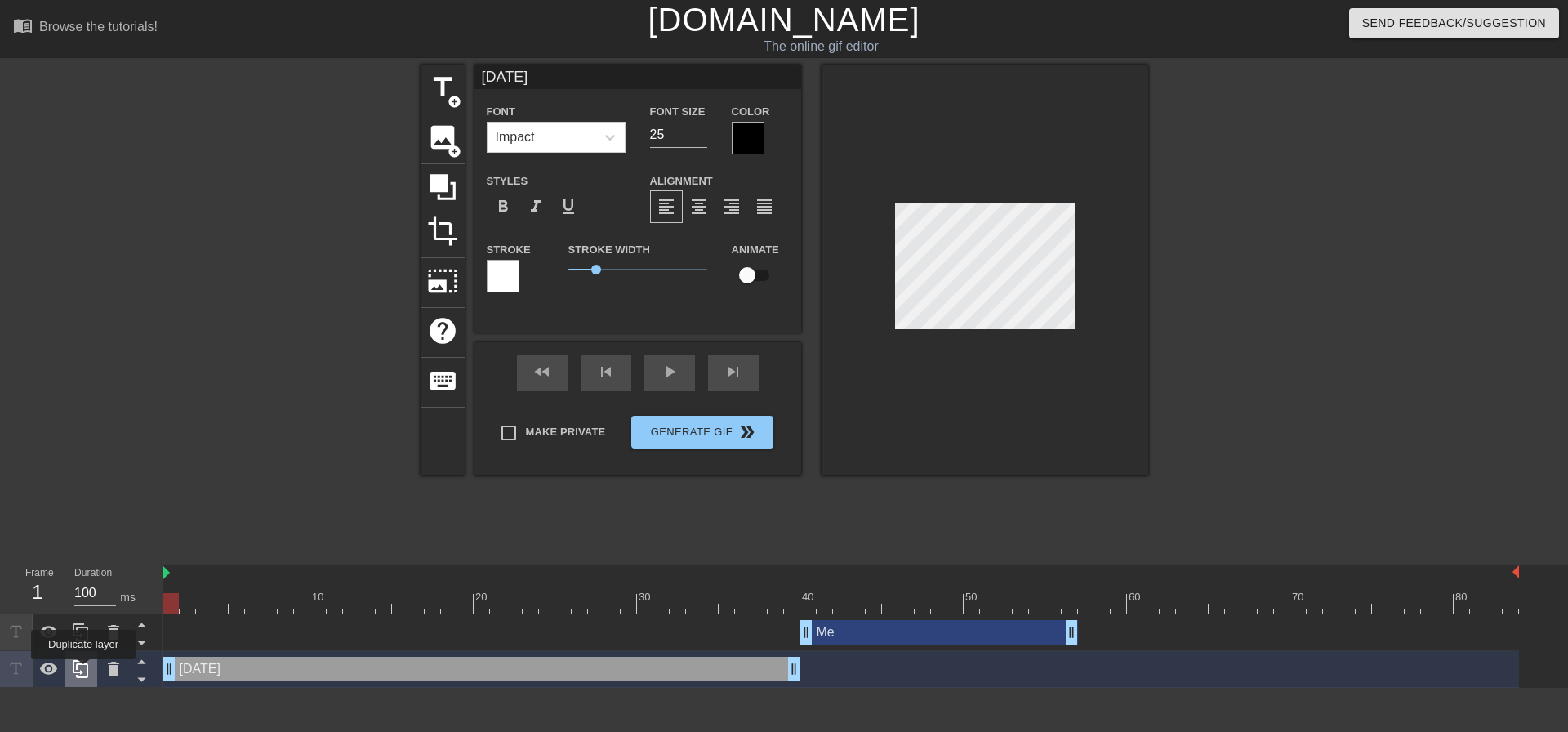
click at [83, 671] on icon at bounding box center [80, 669] width 20 height 20
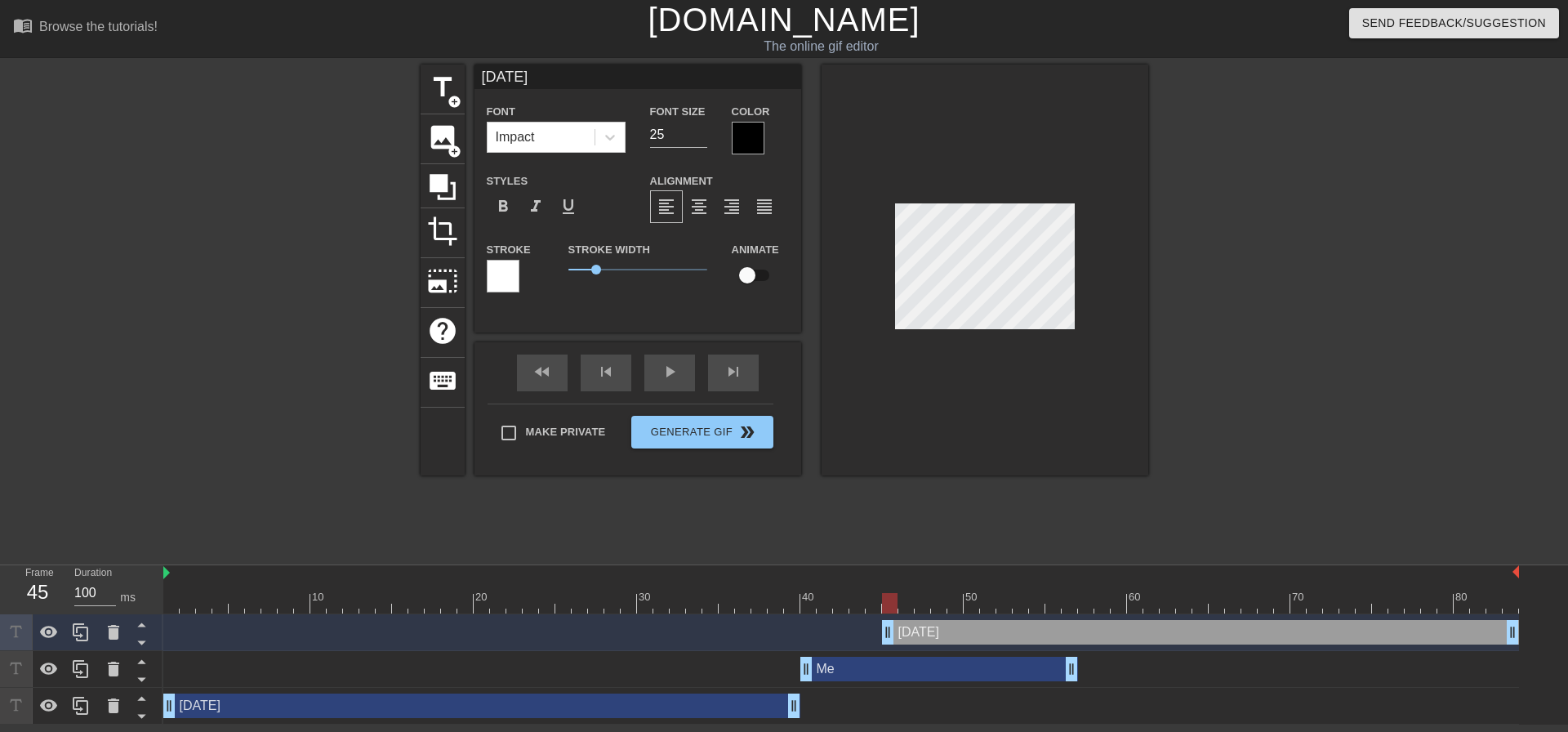
drag, startPoint x: 219, startPoint y: 633, endPoint x: 1032, endPoint y: 633, distance: 813.0
click at [1032, 633] on div "[DATE] drag_handle drag_handle" at bounding box center [1200, 632] width 637 height 24
drag, startPoint x: 886, startPoint y: 625, endPoint x: 1076, endPoint y: 634, distance: 190.2
click at [1076, 634] on div "[DATE] drag_handle drag_handle" at bounding box center [841, 632] width 1355 height 24
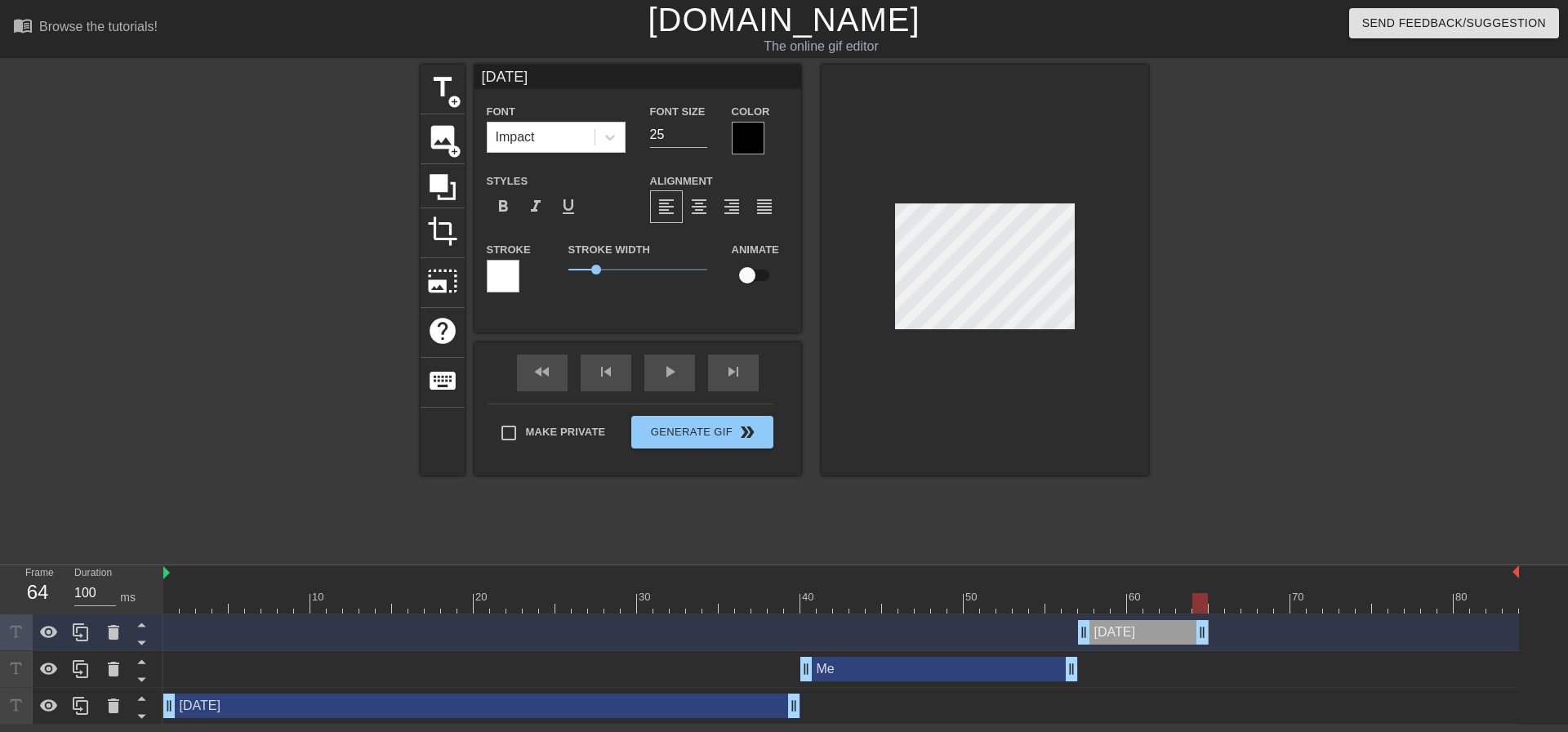
drag, startPoint x: 1513, startPoint y: 636, endPoint x: 1208, endPoint y: 657, distance: 305.7
click at [1208, 657] on div "[DATE] drag_handle drag_handle Me drag_handle drag_handle [DATE] drag_handle dr…" at bounding box center [866, 670] width 1405 height 111
click at [977, 666] on div "Me drag_handle drag_handle" at bounding box center [938, 669] width 277 height 24
type input "Me"
type input "30"
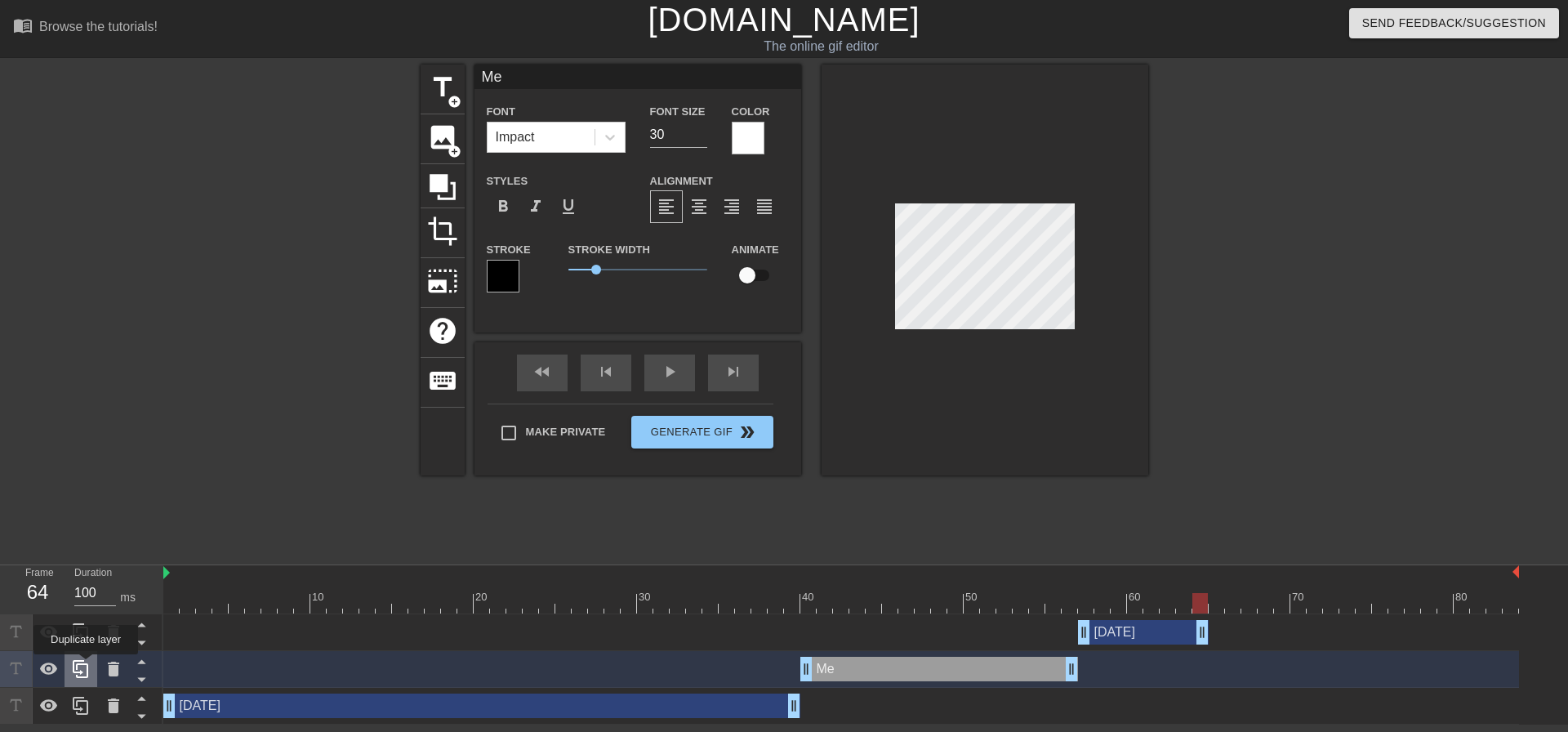
click at [86, 665] on icon at bounding box center [80, 669] width 16 height 18
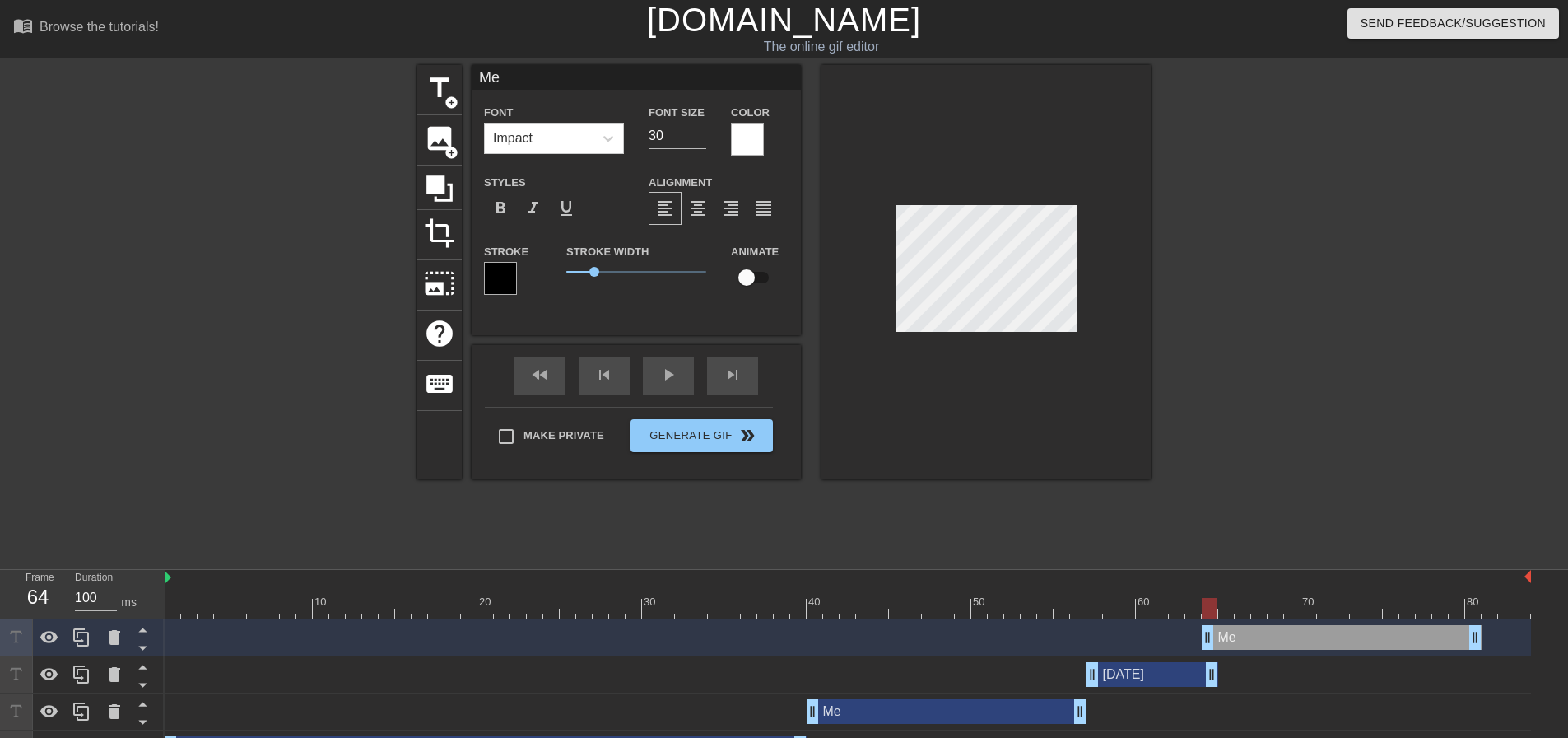
drag, startPoint x: 876, startPoint y: 633, endPoint x: 1263, endPoint y: 635, distance: 387.0
click at [1263, 635] on div "Me drag_handle drag_handle" at bounding box center [1342, 637] width 280 height 24
drag, startPoint x: 1207, startPoint y: 637, endPoint x: 1217, endPoint y: 637, distance: 10.0
click at [1217, 637] on div "Me drag_handle drag_handle" at bounding box center [848, 637] width 1367 height 24
click at [1254, 607] on div at bounding box center [848, 608] width 1367 height 21
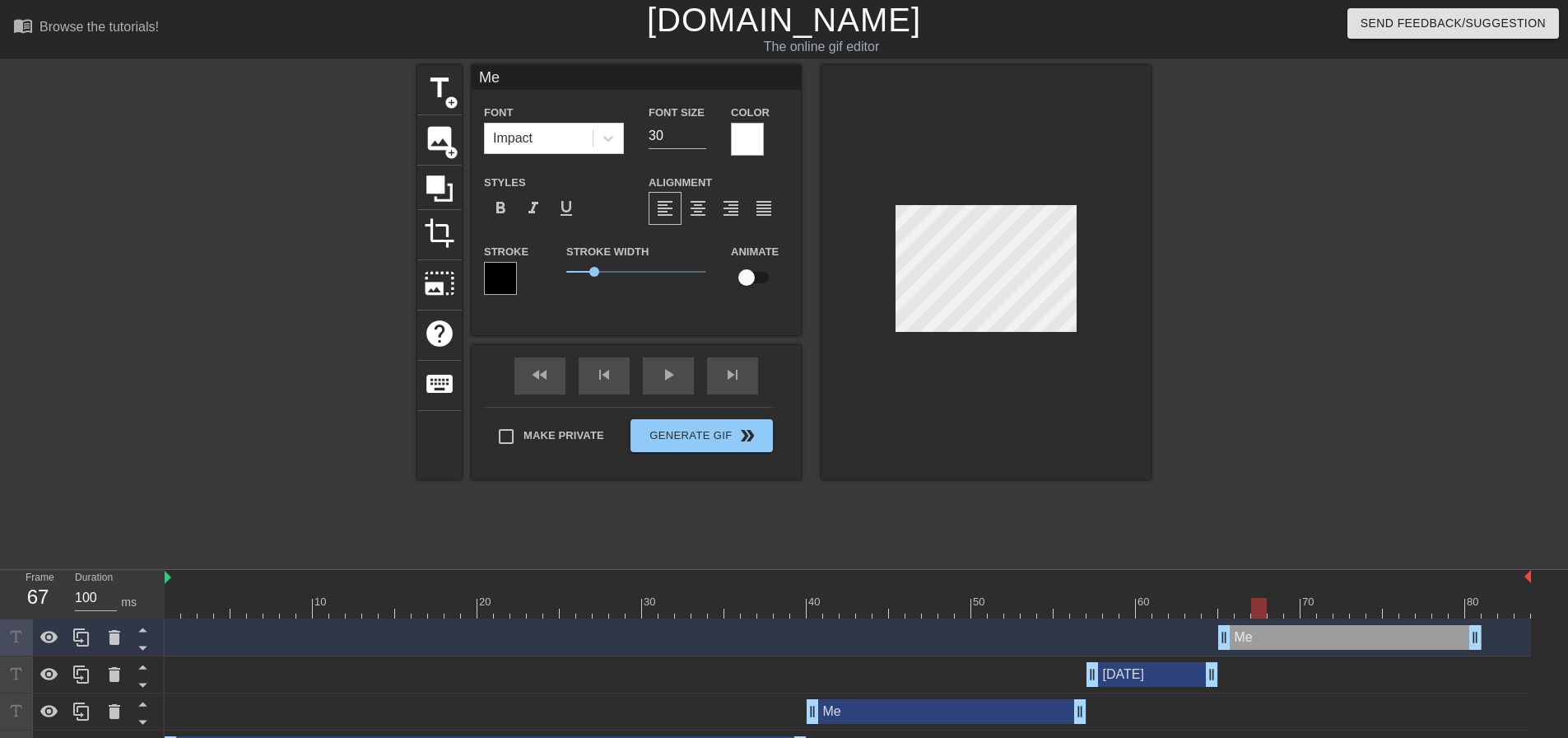
click at [1302, 607] on div at bounding box center [848, 608] width 1367 height 21
drag, startPoint x: 1342, startPoint y: 607, endPoint x: 1353, endPoint y: 607, distance: 11.0
click at [1343, 607] on div at bounding box center [848, 608] width 1367 height 21
click at [1362, 607] on div at bounding box center [848, 608] width 1367 height 21
click at [1398, 608] on div at bounding box center [848, 608] width 1367 height 21
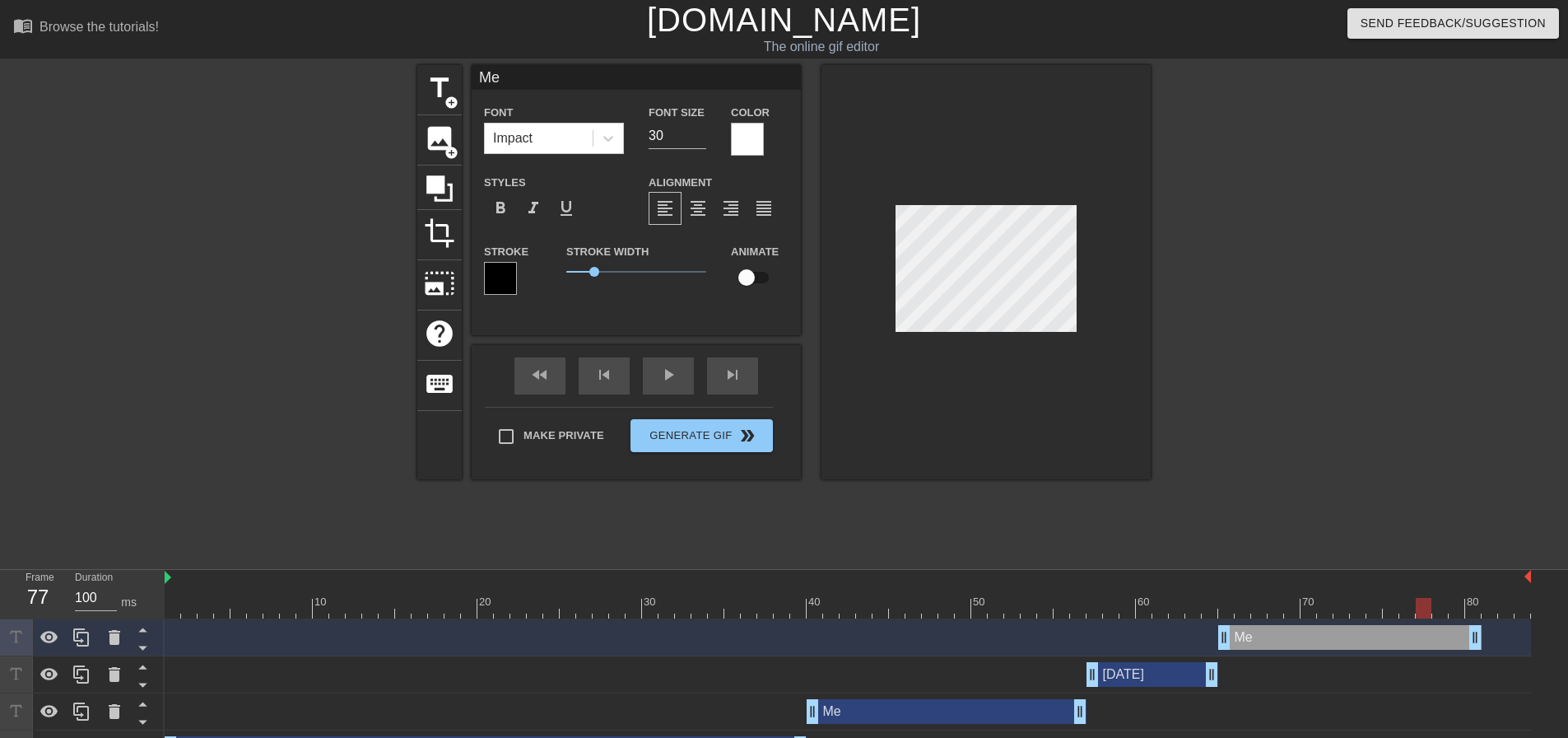
drag, startPoint x: 1425, startPoint y: 608, endPoint x: 1445, endPoint y: 609, distance: 20.0
click at [1430, 608] on div at bounding box center [848, 608] width 1367 height 21
click at [1461, 609] on div at bounding box center [848, 608] width 1367 height 21
drag, startPoint x: 1477, startPoint y: 638, endPoint x: 1541, endPoint y: 640, distance: 64.0
click at [1541, 640] on div "Me drag_handle drag_handle [DATE] drag_handle drag_handle Me drag_handle drag_h…" at bounding box center [866, 694] width 1403 height 148
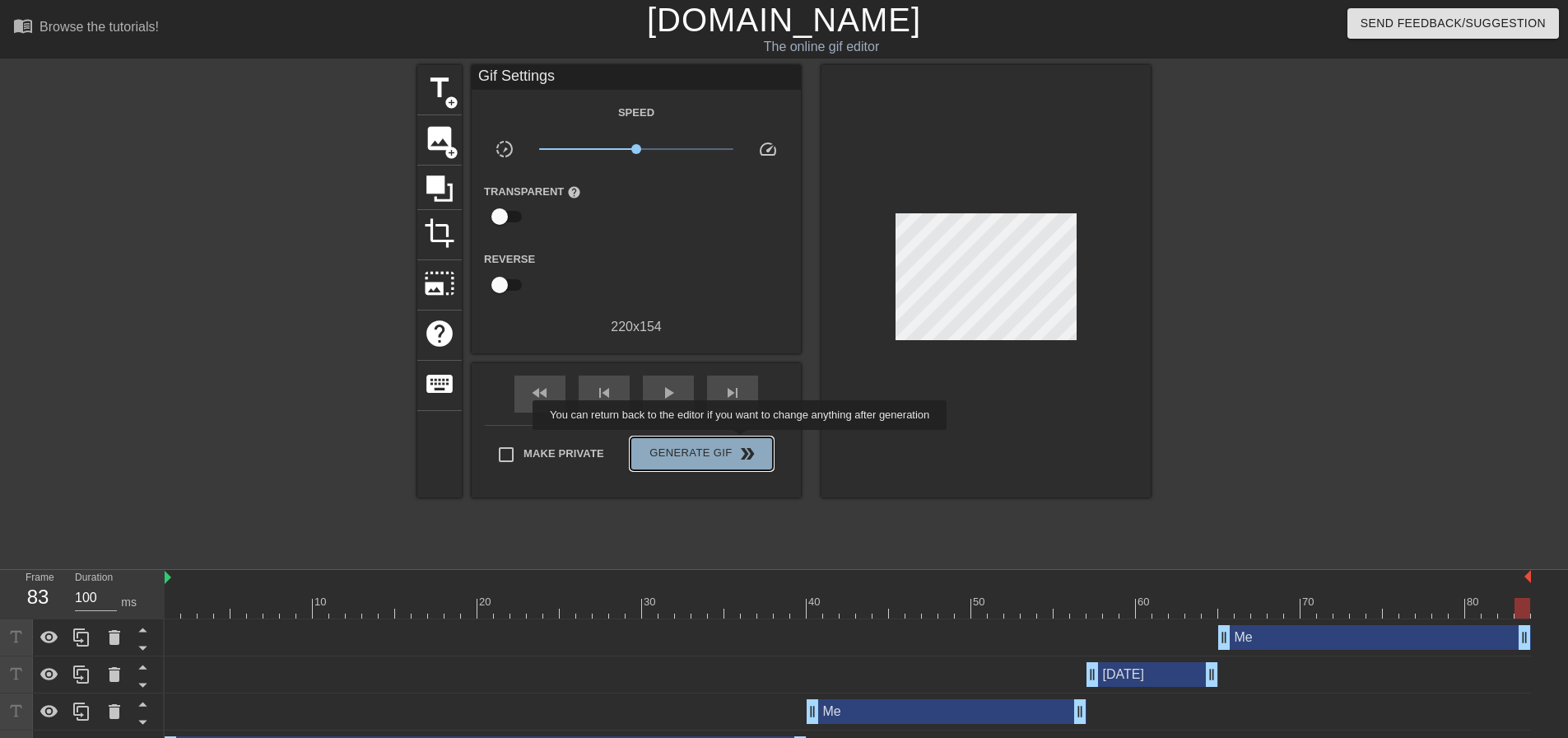
click at [742, 443] on span "double_arrow" at bounding box center [747, 453] width 20 height 20
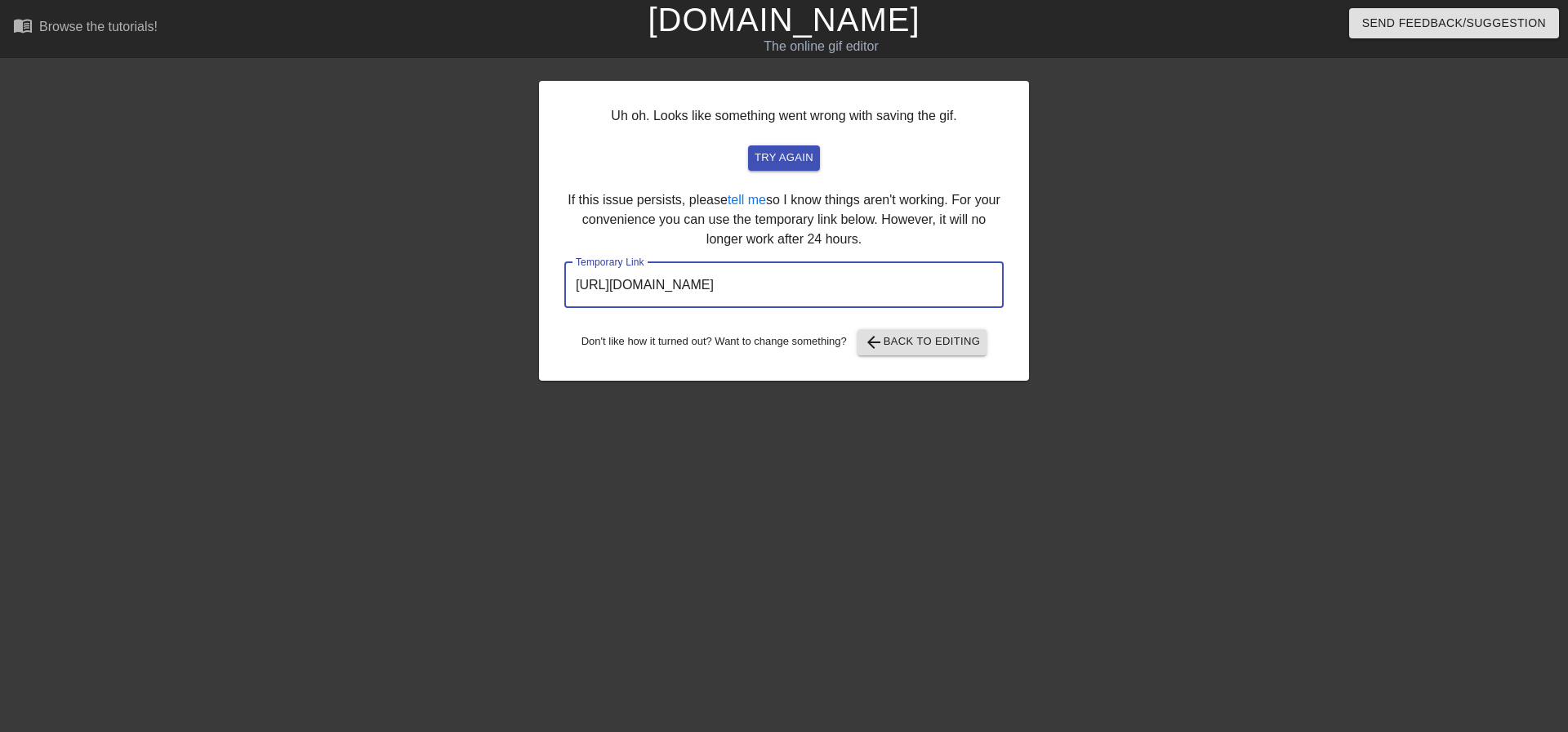
drag, startPoint x: 855, startPoint y: 298, endPoint x: 565, endPoint y: 318, distance: 290.7
click at [566, 319] on div "Uh oh. Looks like something went wrong with saving the gif. try again If this i…" at bounding box center [784, 231] width 490 height 300
